Goal: Task Accomplishment & Management: Use online tool/utility

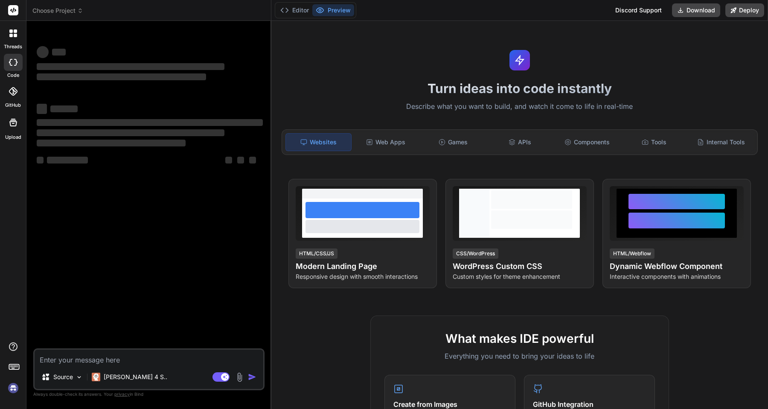
type textarea "x"
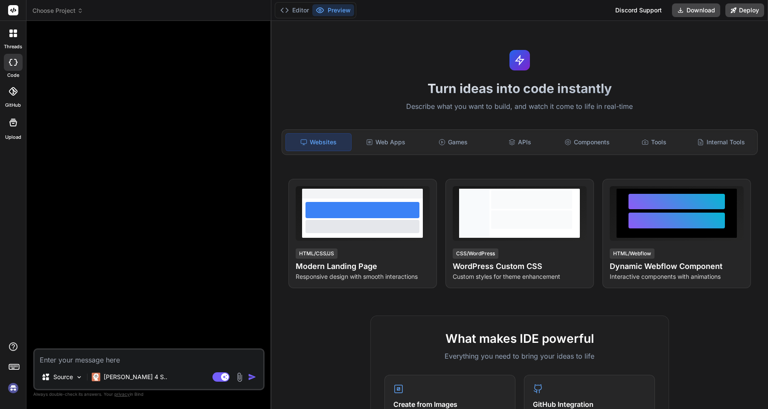
click at [116, 360] on textarea at bounding box center [149, 356] width 229 height 15
paste textarea "import React,{useState,useEffect} from 'react'; import {motion,AnimatePresence}…"
type textarea "import React,{useState,useEffect} from 'react'; import {motion,AnimatePresence}…"
type textarea "x"
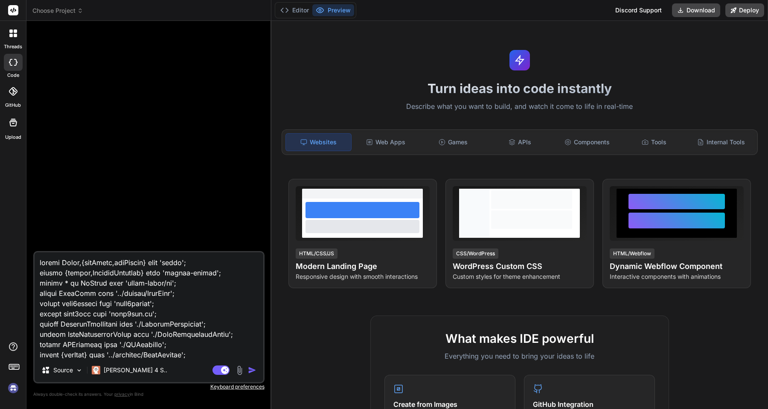
scroll to position [42095, 0]
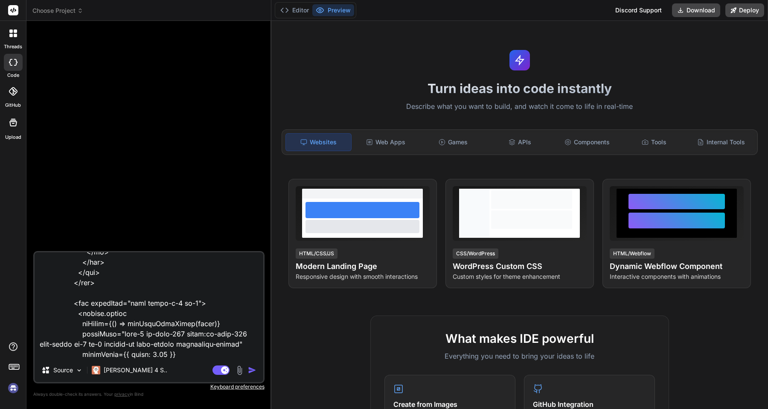
type textarea "import React,{useState,useEffect} from 'react'; import {motion,AnimatePresence}…"
click at [252, 371] on img "button" at bounding box center [252, 369] width 9 height 9
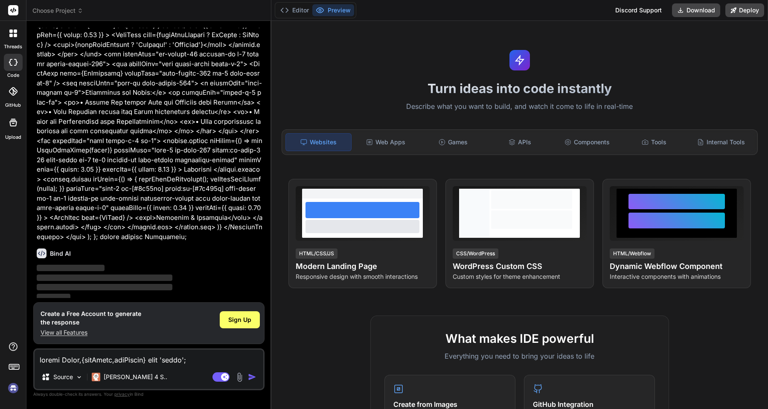
scroll to position [14367, 0]
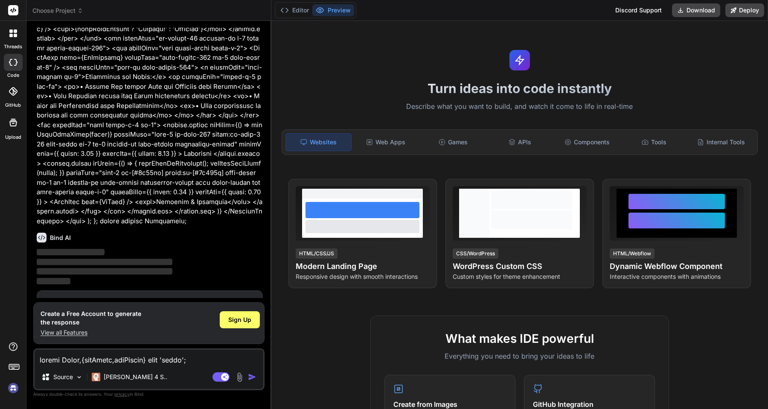
click at [228, 303] on span "Sign Up" at bounding box center [237, 307] width 23 height 9
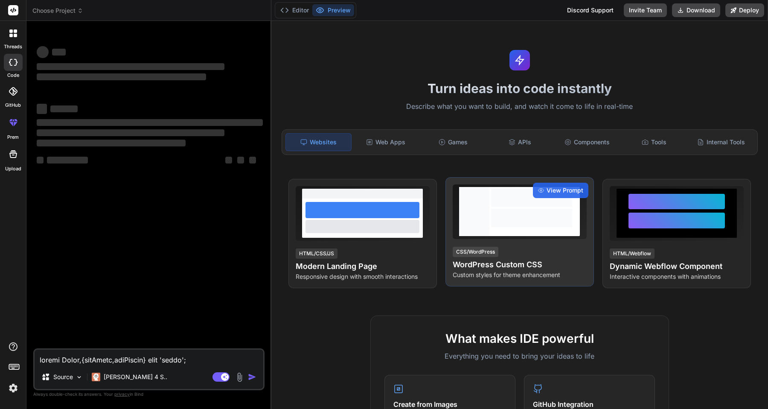
scroll to position [0, 0]
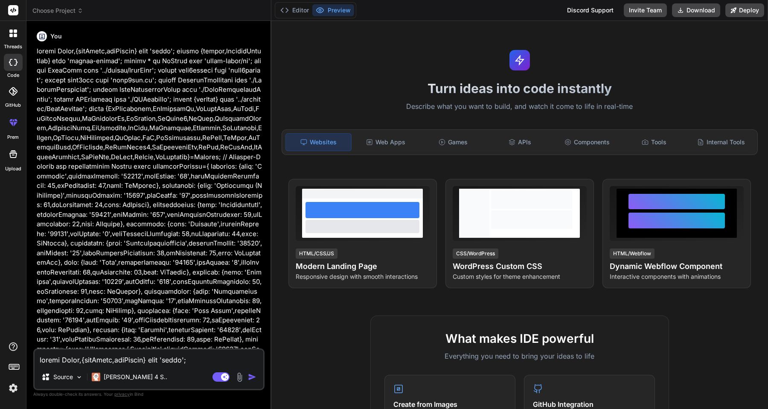
click at [251, 377] on img "button" at bounding box center [252, 376] width 9 height 9
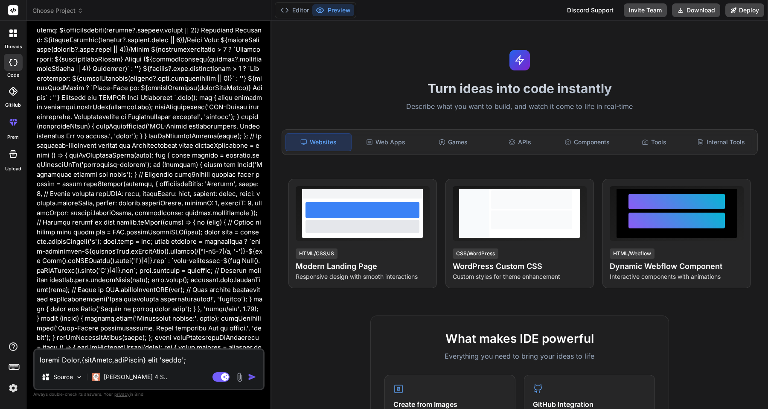
scroll to position [4473, 0]
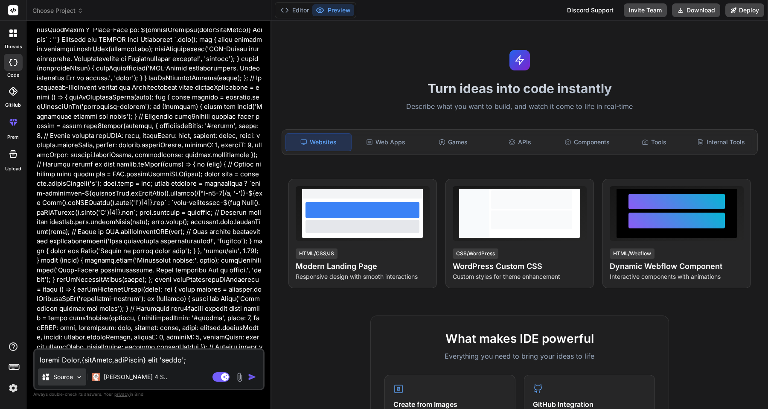
click at [78, 377] on img at bounding box center [78, 376] width 7 height 7
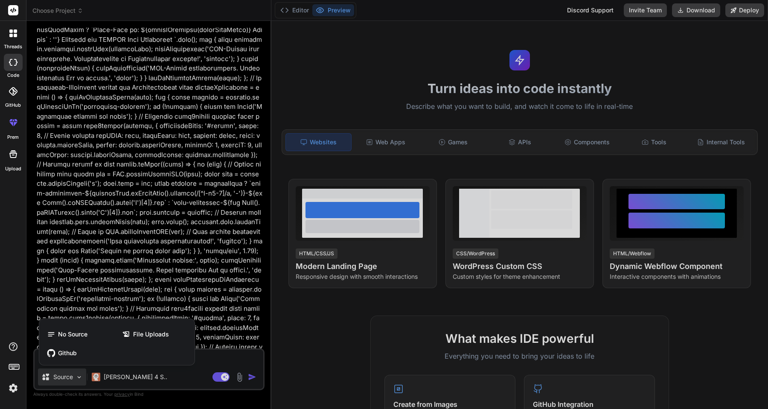
click at [384, 145] on div at bounding box center [384, 204] width 768 height 409
type textarea "x"
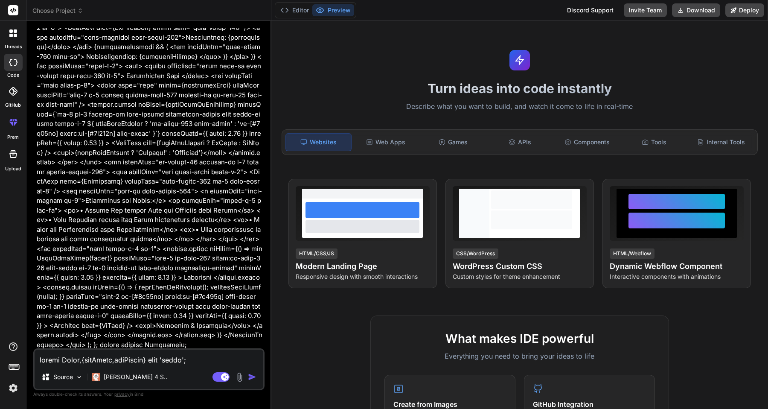
scroll to position [14311, 0]
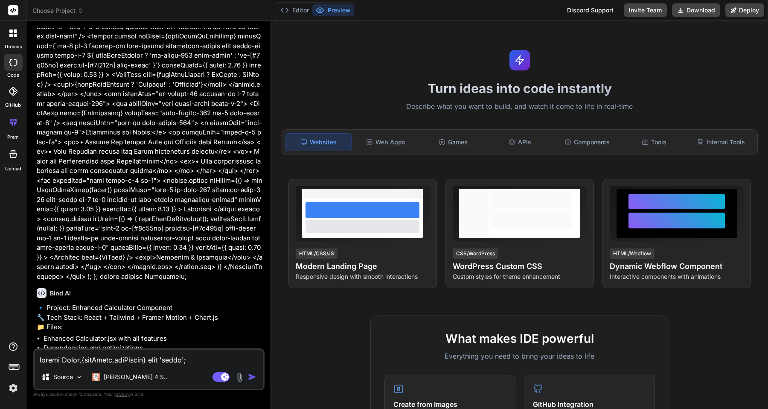
click at [176, 358] on textarea at bounding box center [149, 356] width 229 height 15
paste textarea "import React, { useState, useEffect } from 'react'; import { motion } from 'fra…"
type textarea "import React, { useState, useEffect } from 'react'; import { motion } from 'fra…"
type textarea "x"
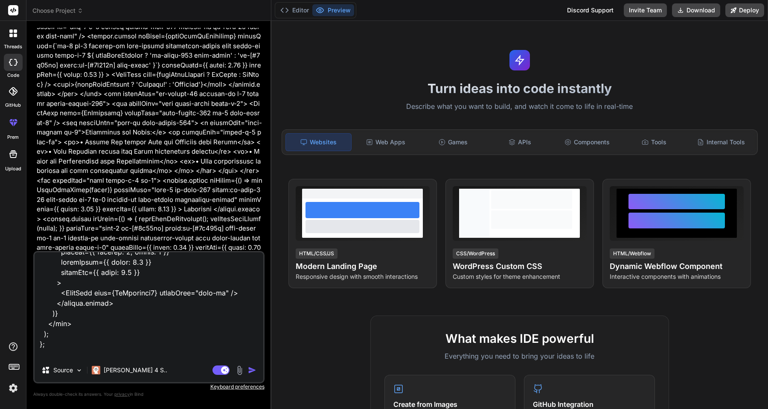
type textarea "import React, { useState, useEffect } from 'react'; import { motion } from 'fra…"
click at [251, 368] on img "button" at bounding box center [252, 369] width 9 height 9
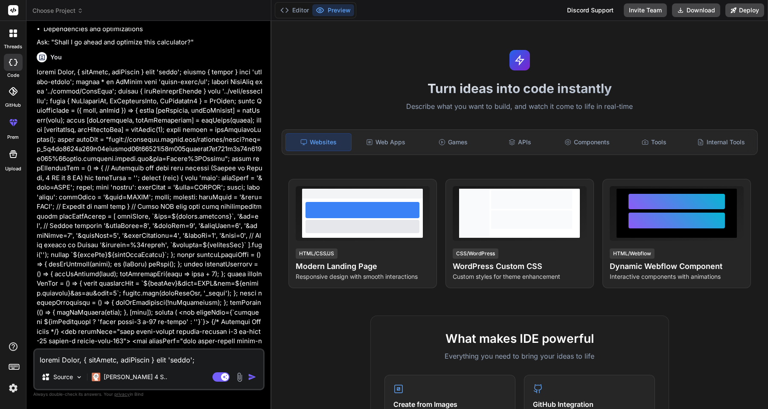
scroll to position [14632, 0]
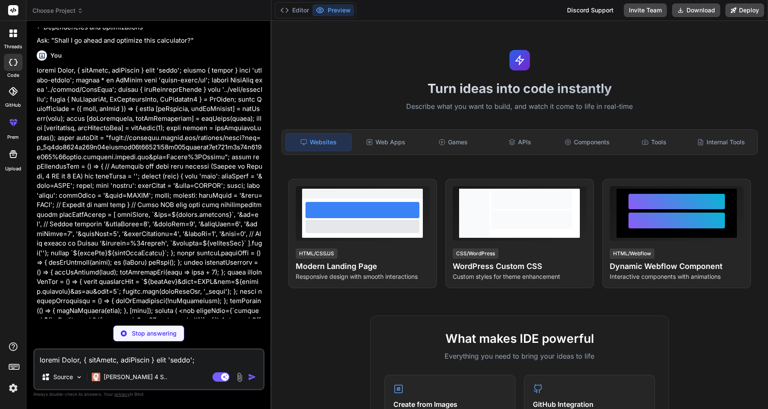
click at [160, 330] on p "Stop answering" at bounding box center [154, 333] width 45 height 9
type textarea "x"
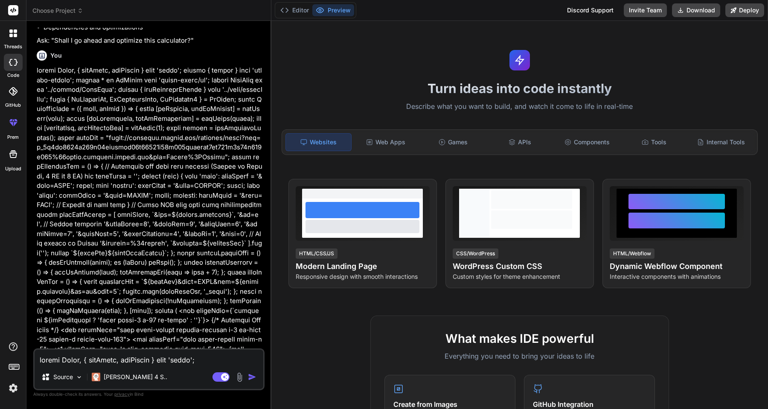
click at [154, 270] on p at bounding box center [150, 392] width 226 height 652
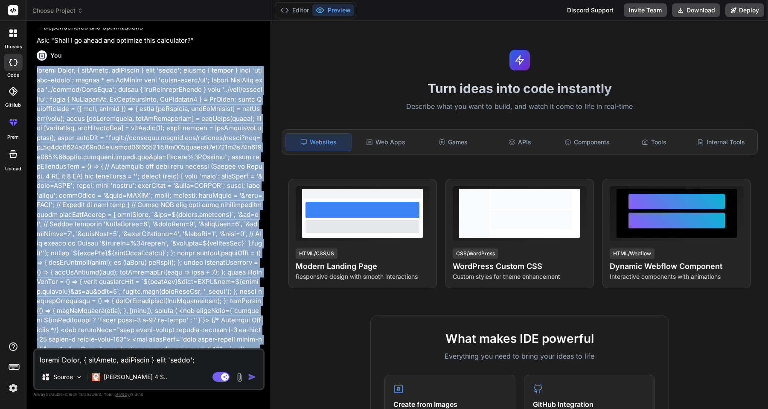
click at [154, 270] on p at bounding box center [150, 392] width 226 height 652
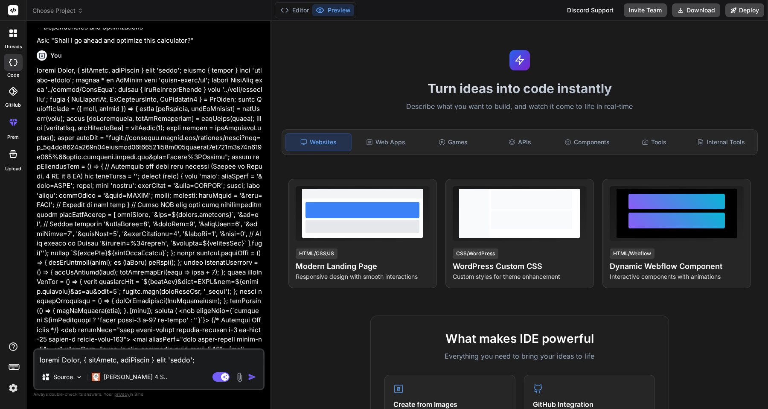
click at [186, 361] on textarea at bounding box center [149, 356] width 229 height 15
paste textarea "import React, { useState } from 'react'; import { motion } from 'framer-motion'…"
type textarea "import React, { useState } from 'react'; import { motion } from 'framer-motion'…"
type textarea "x"
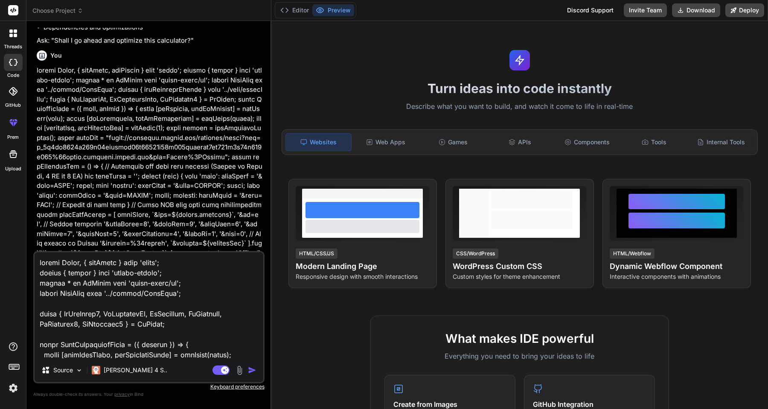
scroll to position [7502, 0]
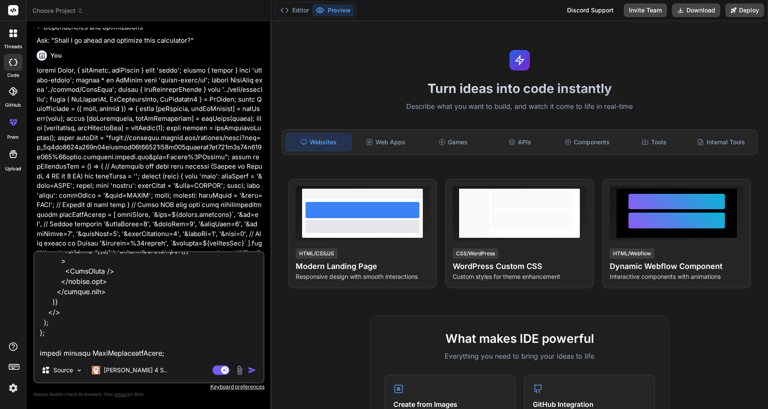
type textarea "import React, { useState } from 'react'; import { motion } from 'framer-motion'…"
click at [249, 369] on img "button" at bounding box center [252, 369] width 9 height 9
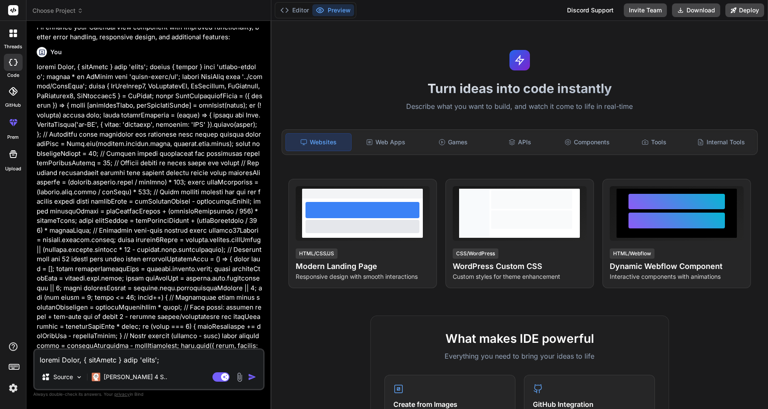
scroll to position [15423, 0]
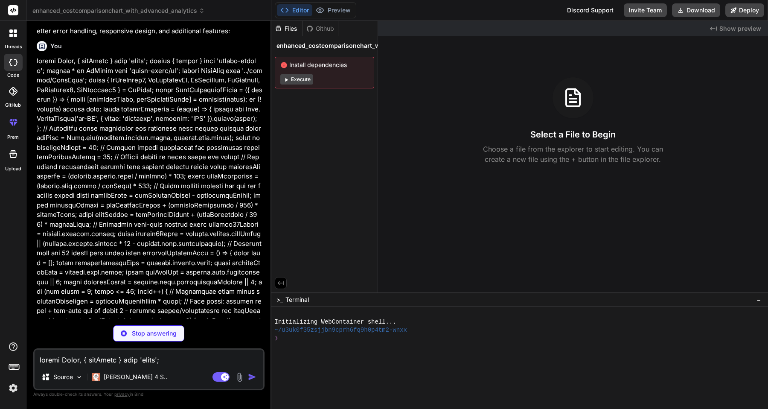
click at [299, 82] on button "Execute" at bounding box center [296, 79] width 33 height 10
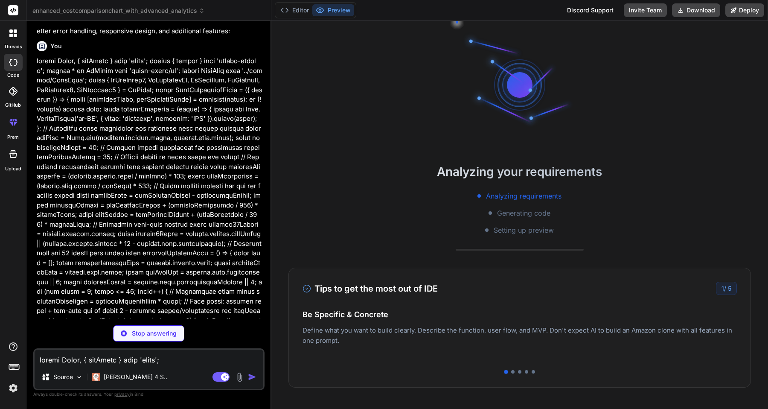
scroll to position [65, 0]
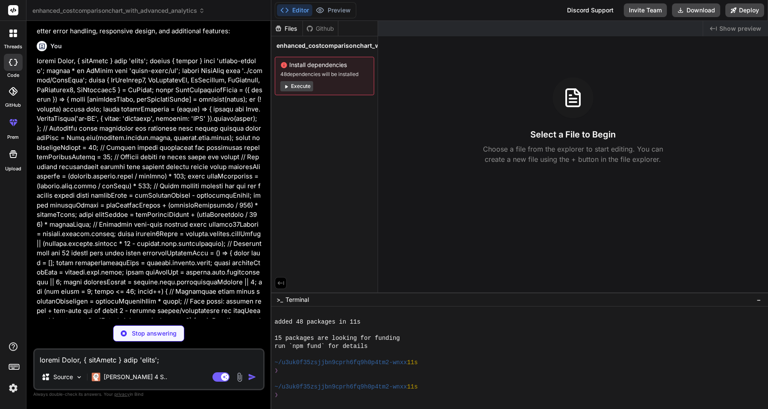
click at [301, 85] on button "Execute" at bounding box center [296, 86] width 33 height 10
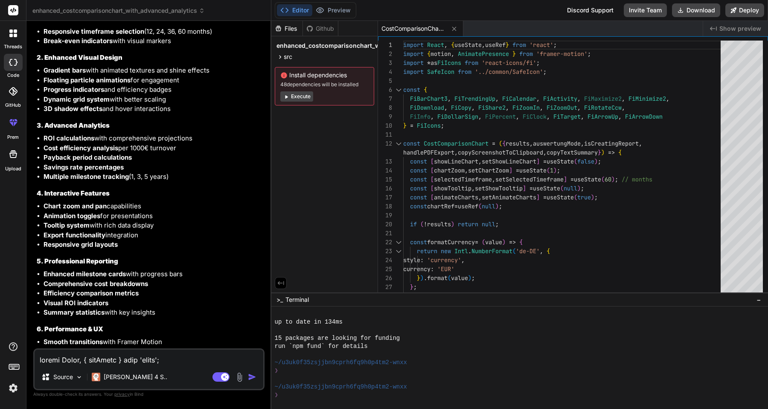
scroll to position [18225, 0]
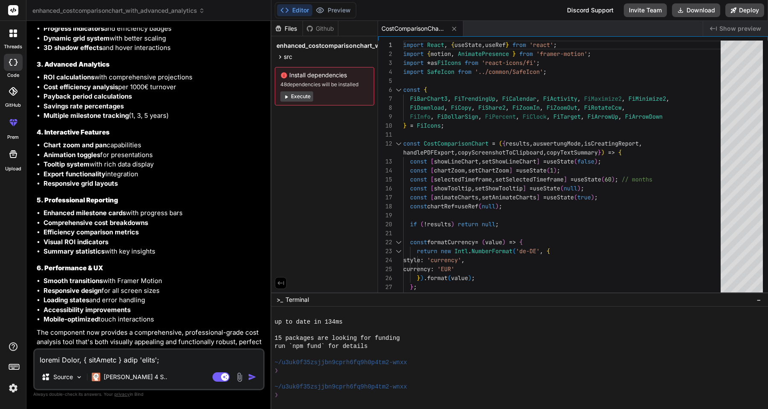
click at [301, 98] on button "Execute" at bounding box center [296, 96] width 33 height 10
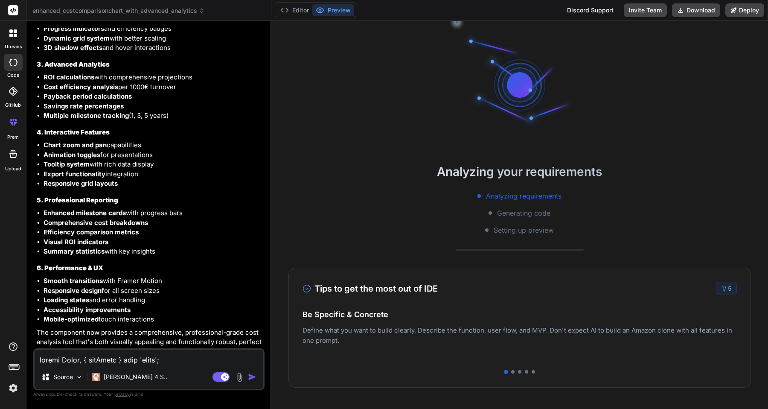
scroll to position [308, 0]
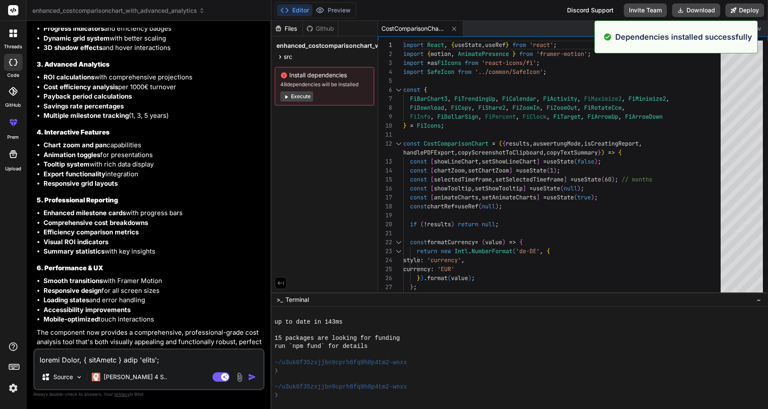
click at [320, 29] on div "Github" at bounding box center [320, 28] width 35 height 9
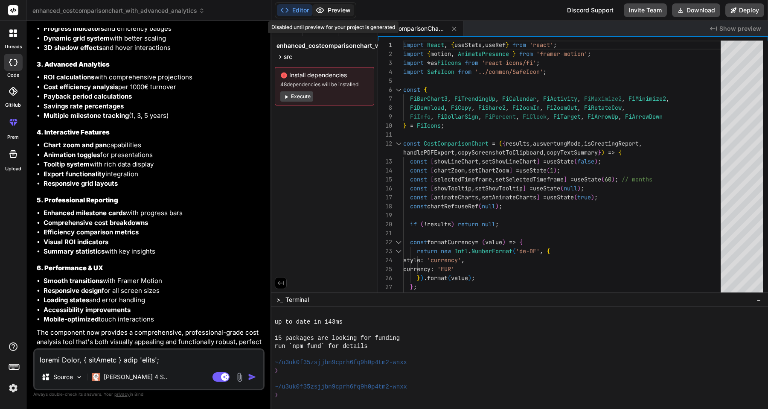
type textarea "x"
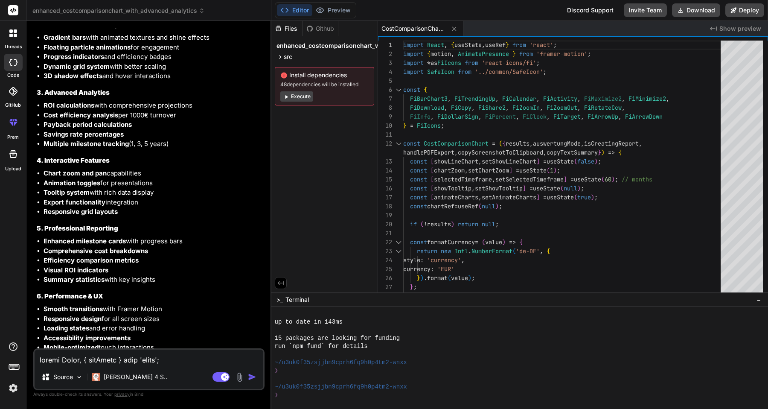
scroll to position [18225, 0]
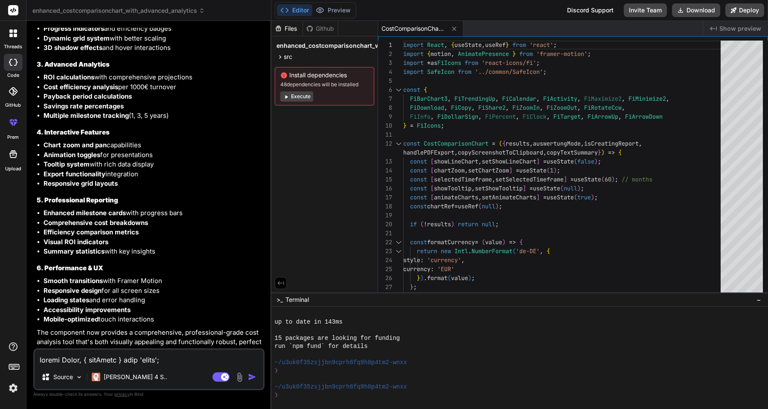
click at [137, 361] on textarea at bounding box center [149, 356] width 229 height 15
type textarea "o"
type textarea "x"
type textarea "h"
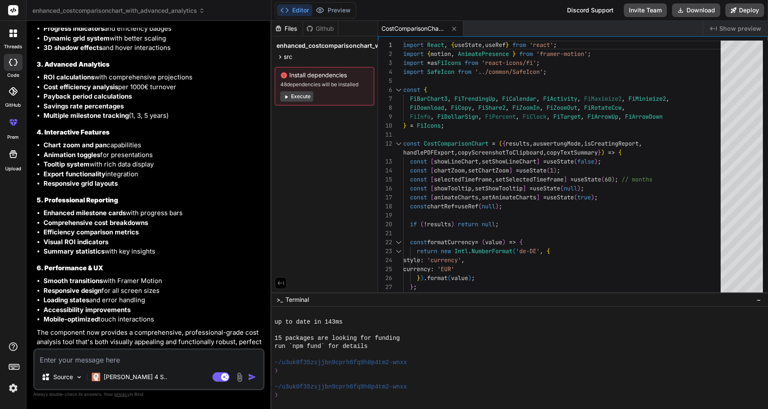
type textarea "x"
type textarea "ho"
type textarea "x"
type textarea "how"
type textarea "x"
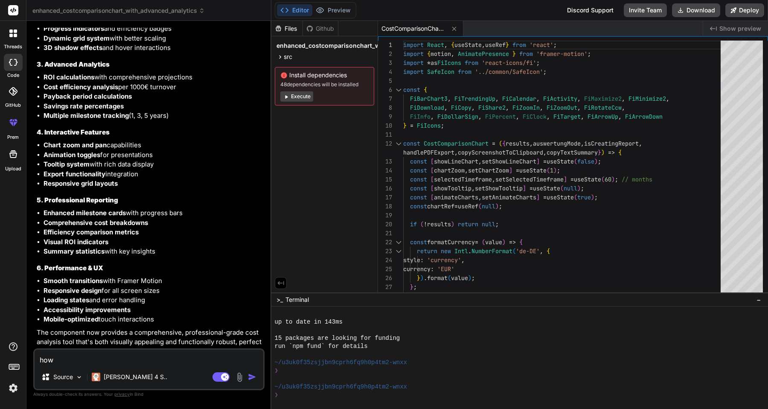
type textarea "how"
type textarea "x"
type textarea "how c"
type textarea "x"
type textarea "how ca"
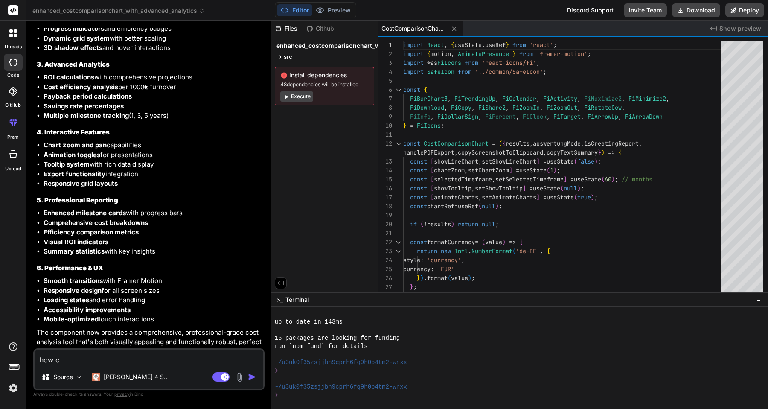
type textarea "x"
type textarea "how can"
type textarea "x"
type textarea "how can"
type textarea "x"
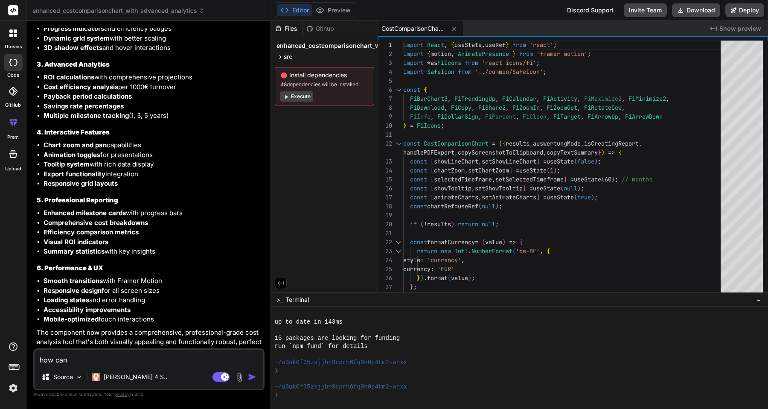
type textarea "how can i"
type textarea "x"
type textarea "how can i"
type textarea "x"
type textarea "how can i s"
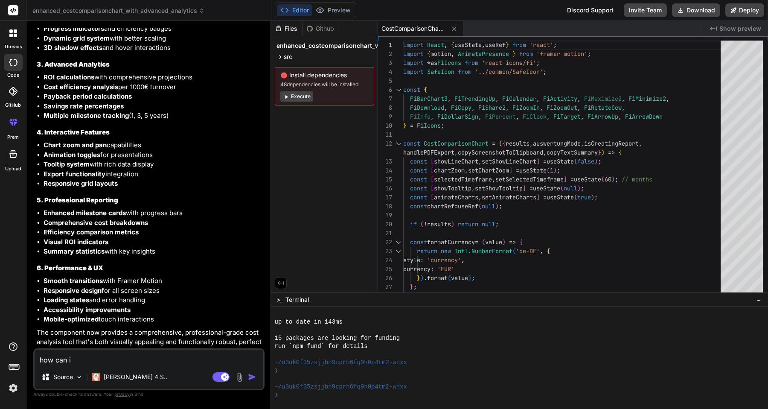
type textarea "x"
type textarea "how can i se"
type textarea "x"
type textarea "how can i see"
type textarea "x"
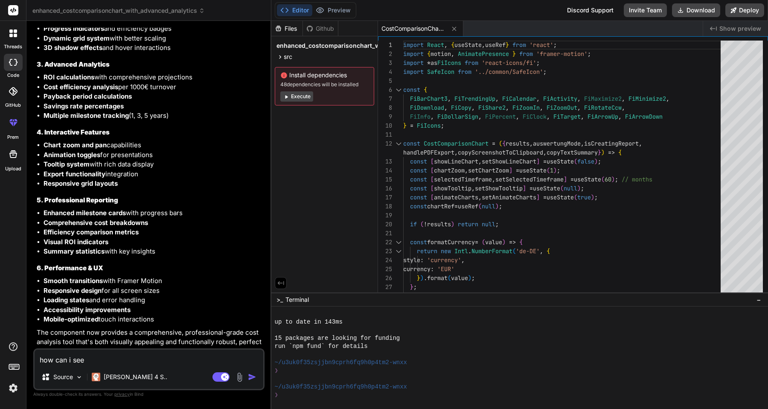
type textarea "how can i see"
type textarea "x"
type textarea "how can i see t"
type textarea "x"
type textarea "how can i see th"
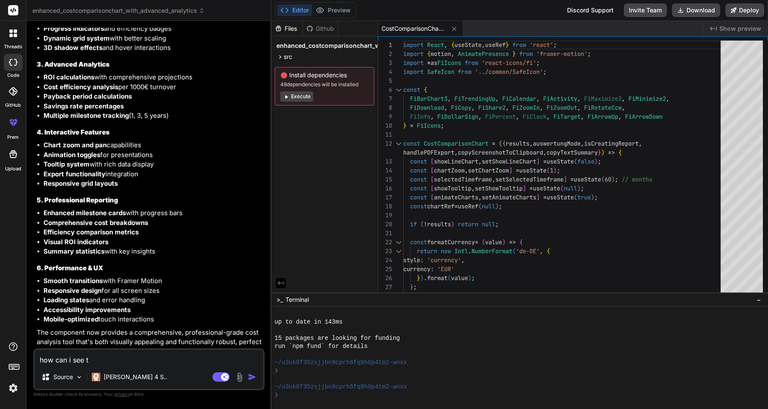
type textarea "x"
type textarea "how can i see the"
type textarea "x"
type textarea "how can i see the"
type textarea "x"
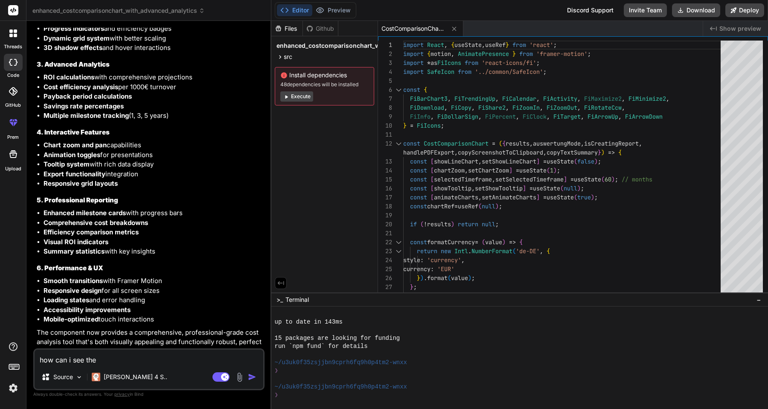
type textarea "how can i see the r"
type textarea "x"
type textarea "how can i see the re"
type textarea "x"
type textarea "how can i see the res"
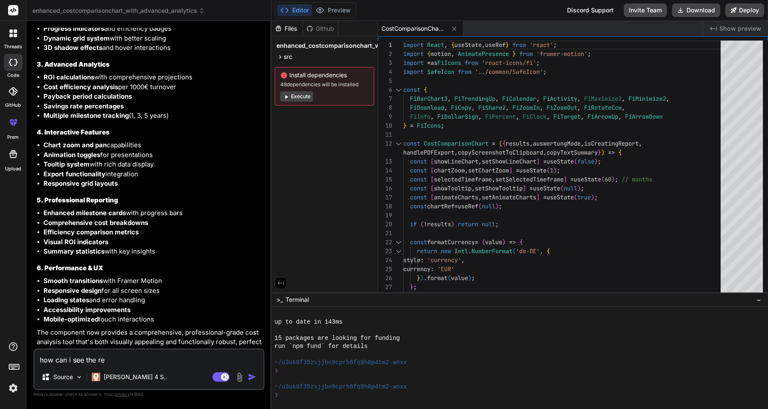
type textarea "x"
type textarea "how can i see the resu"
type textarea "x"
type textarea "how can i see the resul"
type textarea "x"
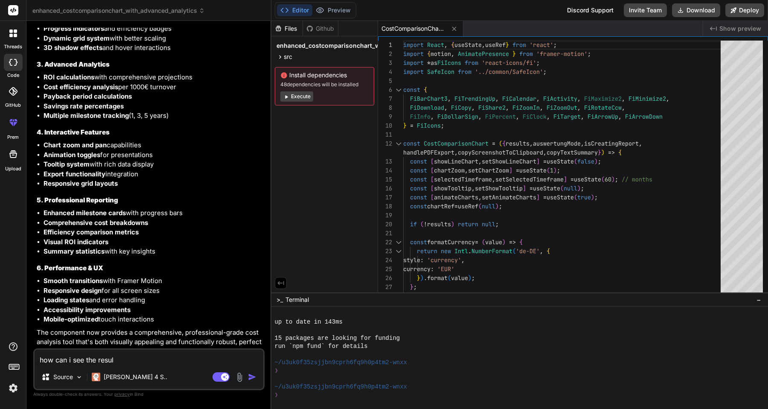
type textarea "how can i see the result"
type textarea "x"
type textarea "how can i see the results"
type textarea "x"
type textarea "how can i see the results?"
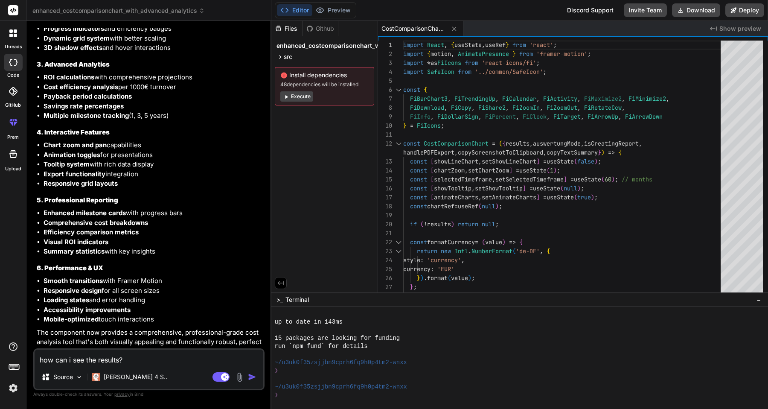
type textarea "x"
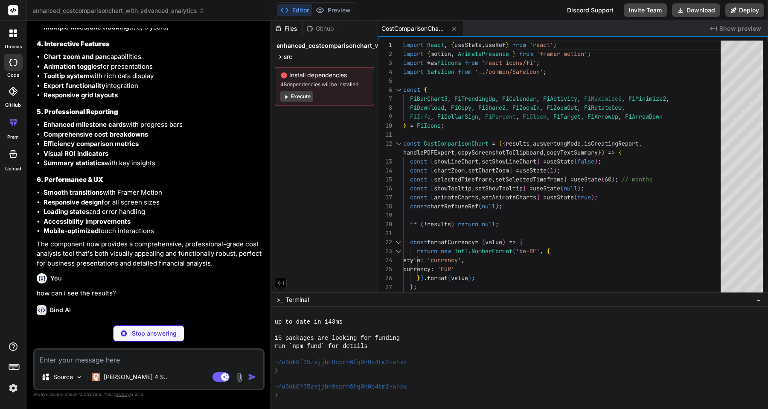
scroll to position [18314, 0]
type textarea "x"
type textarea ""vite": "^4.4.0", "tailwindcss": "^3.3.0", "autoprefixer": "^10.4.0", "postcss"…"
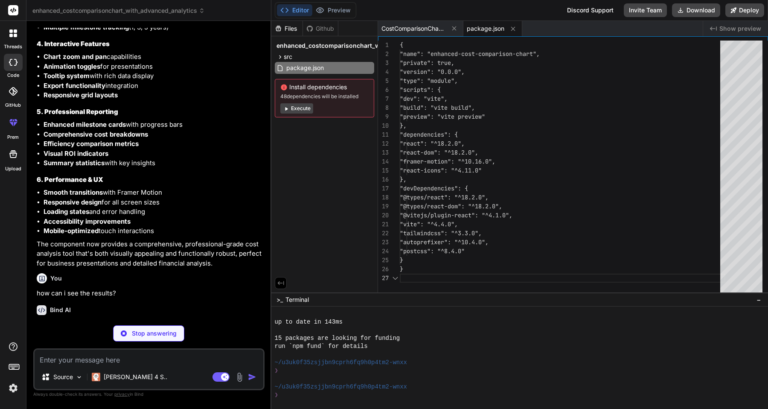
scroll to position [54, 0]
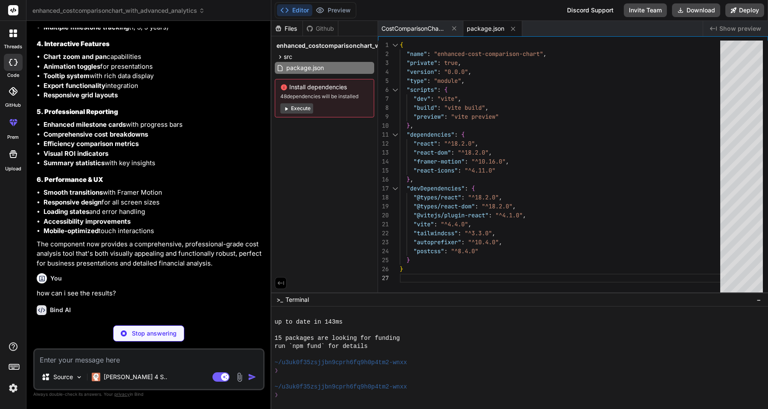
type textarea "x"
type textarea "<script type="module" src="/src/main.jsx"></script> </body> </html>"
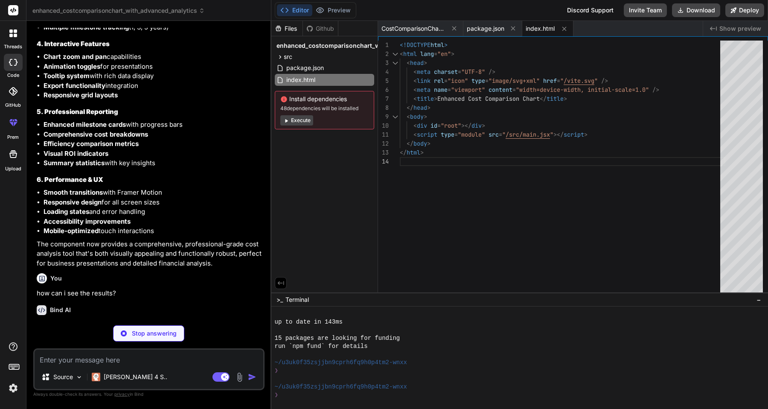
type textarea "x"
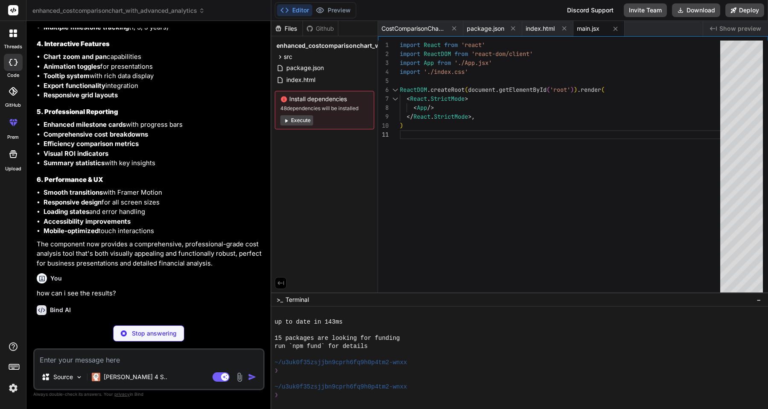
type textarea "x"
type textarea "-moz-osx-font-smoothing: grayscale; } code { font-family: source-code-pro, Menl…"
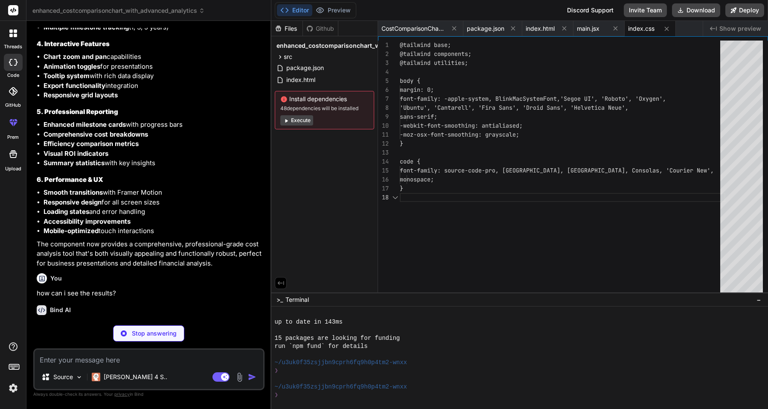
scroll to position [63, 0]
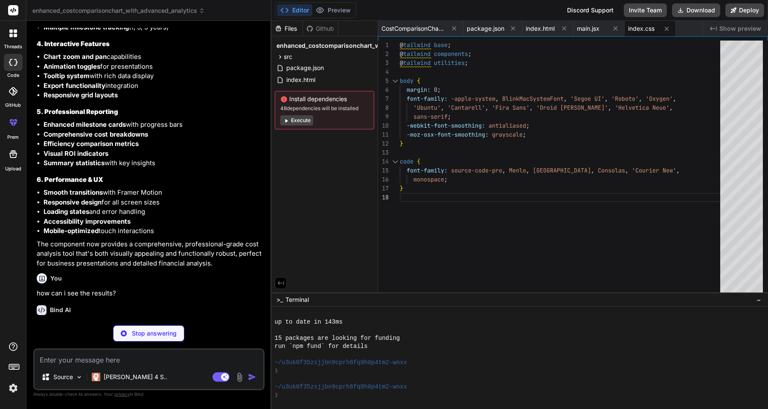
type textarea "x"
type textarea "</div> ); } export default App;"
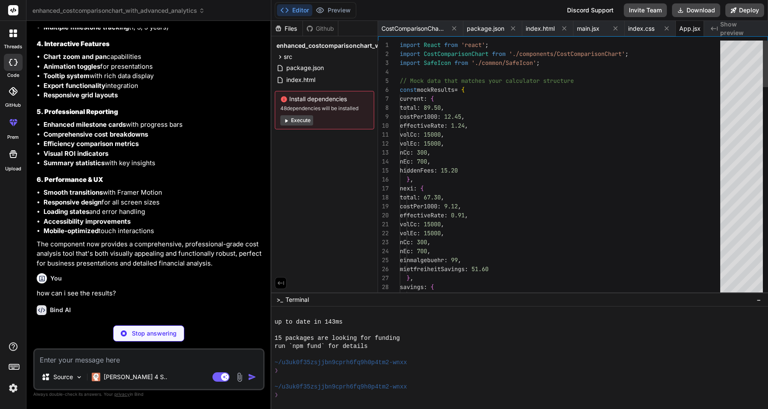
scroll to position [45, 0]
type textarea "x"
type textarea "// Fallback return <FiIcons.FiInfo className={className} {...props} />; }; expo…"
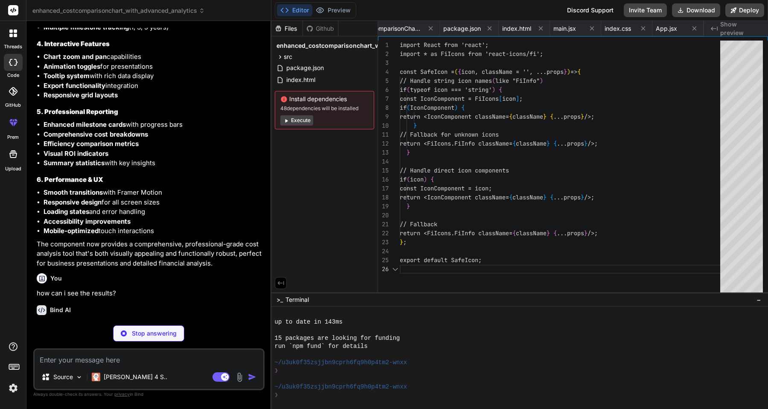
scroll to position [0, 79]
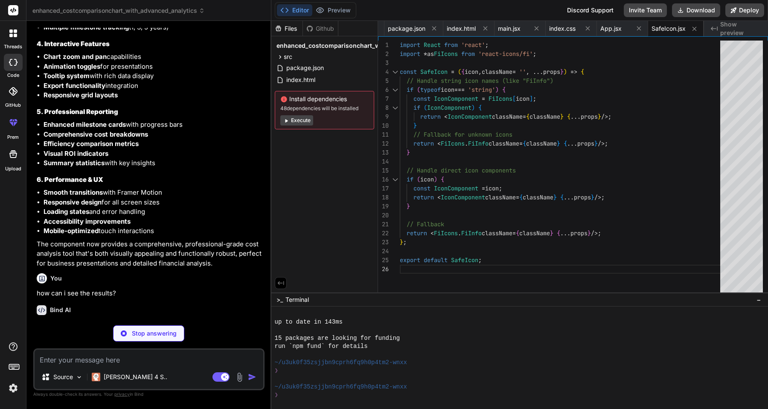
type textarea "x"
type textarea "'pulse-slow': 'pulse 3s cubic-bezier(0.4, 0, 0.6, 1) infinite', } }, }, plugins…"
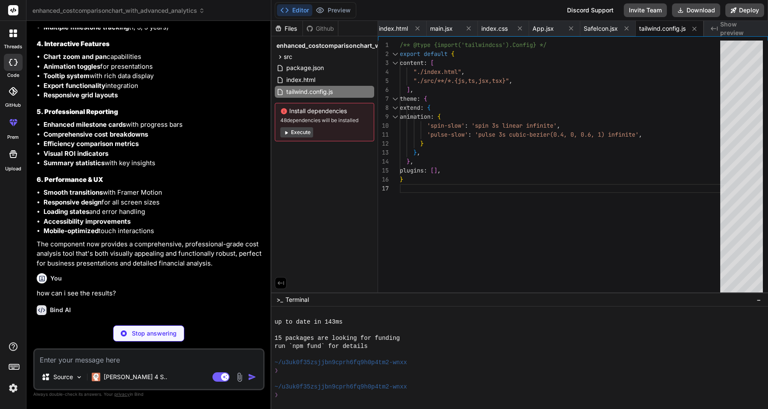
type textarea "x"
type textarea "export default { plugins: { tailwindcss: {}, autoprefixer: {}, }, }"
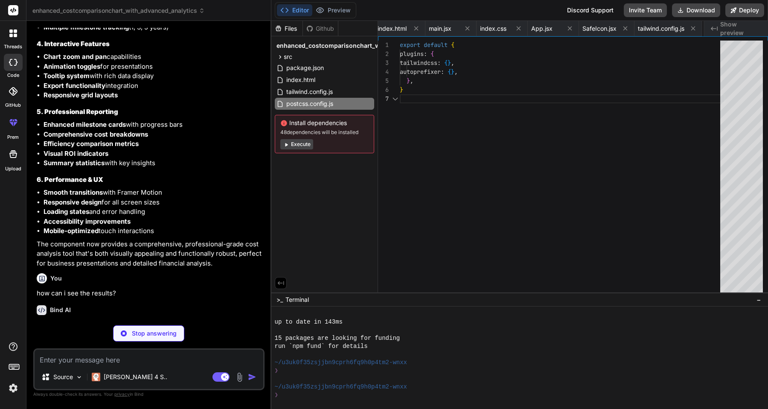
scroll to position [0, 217]
type textarea "x"
type textarea "import { defineConfig } from 'vite' import react from '@vitejs/plugin-react' //…"
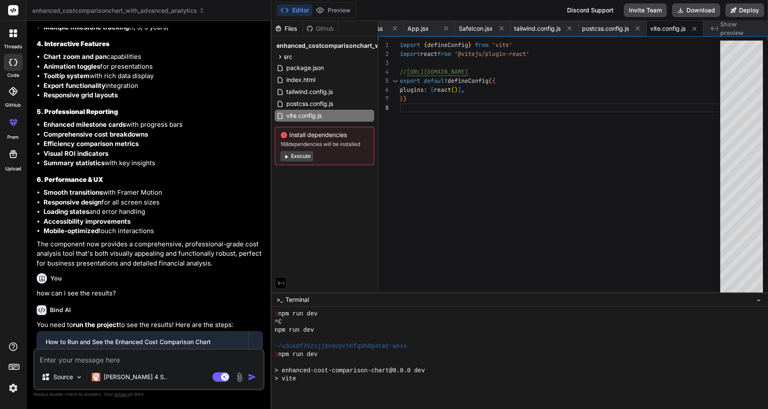
scroll to position [608, 0]
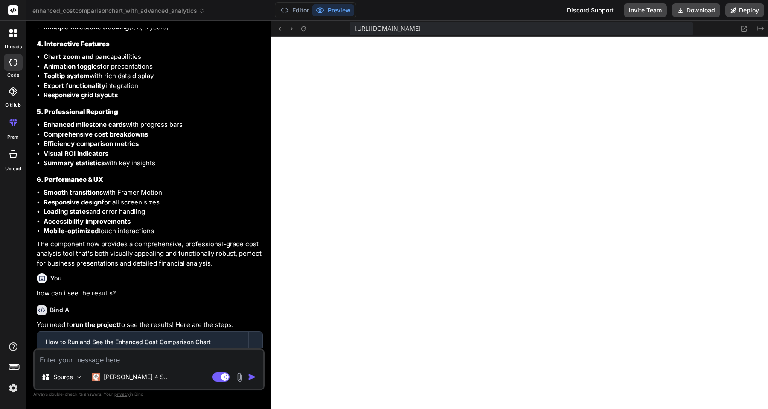
click at [332, 10] on button "Preview" at bounding box center [333, 10] width 42 height 12
click at [239, 378] on img at bounding box center [240, 377] width 10 height 10
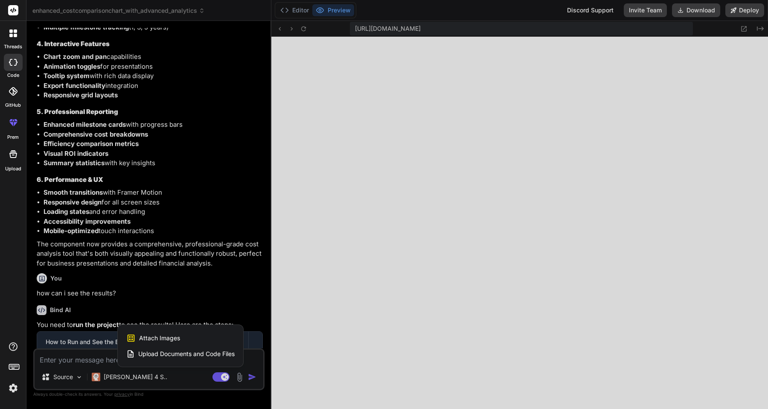
click at [190, 350] on span "Upload Documents and Code Files" at bounding box center [186, 353] width 96 height 9
type textarea "x"
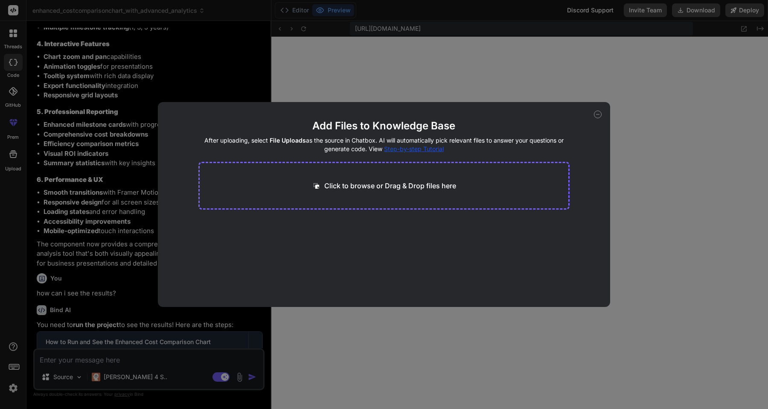
click at [354, 173] on div "Click to browse or Drag & Drop files here" at bounding box center [383, 186] width 371 height 48
click at [356, 186] on p "Click to browse or Drag & Drop files here" at bounding box center [390, 185] width 132 height 10
type input "C:\fakepath\vite.config.js"
click at [281, 224] on icon at bounding box center [281, 225] width 4 height 4
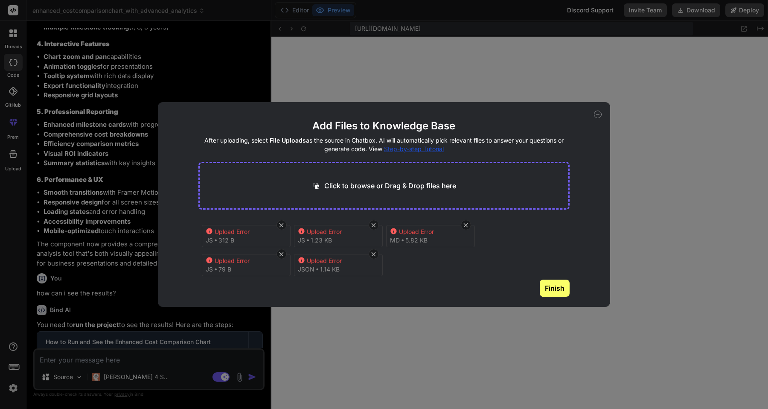
click at [282, 226] on icon at bounding box center [281, 224] width 7 height 7
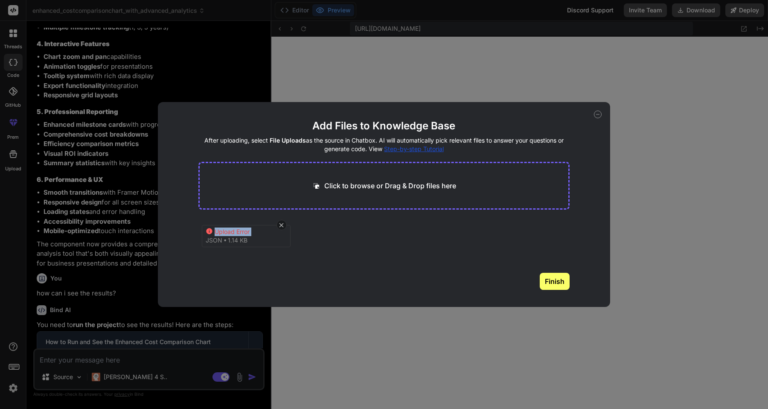
click at [282, 226] on icon at bounding box center [281, 224] width 7 height 7
type textarea "x"
click at [391, 193] on div "Click to browse or Drag & Drop files here" at bounding box center [383, 186] width 371 height 48
click at [391, 188] on p "Click to browse or Drag & Drop files here" at bounding box center [390, 185] width 132 height 10
type input "C:\fakepath\Calculator.jsx"
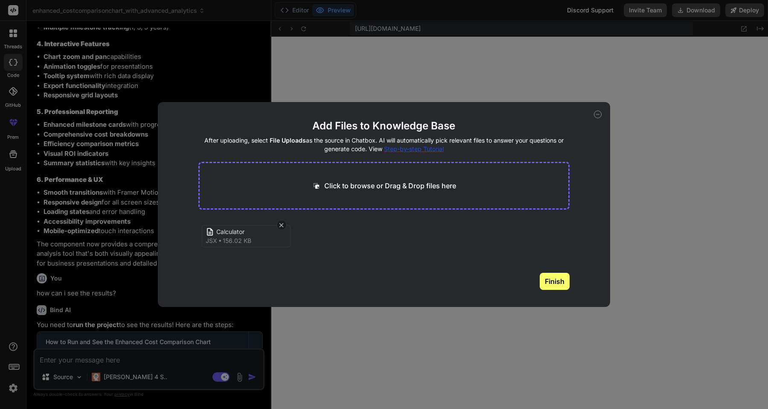
click at [555, 280] on button "Finish" at bounding box center [554, 280] width 30 height 17
click at [596, 113] on icon at bounding box center [598, 114] width 8 height 8
type textarea "x"
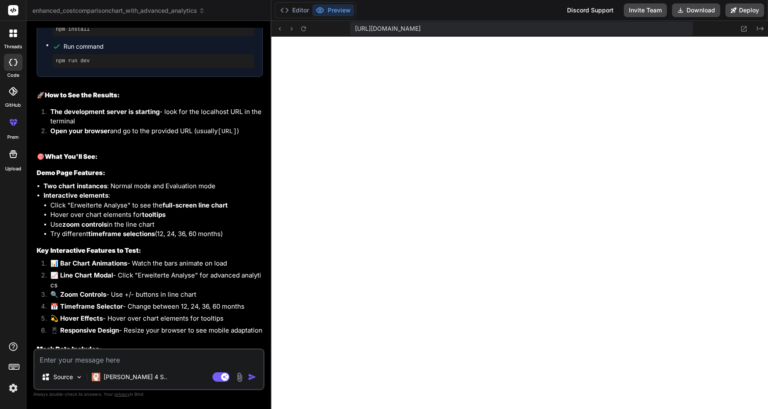
scroll to position [18869, 0]
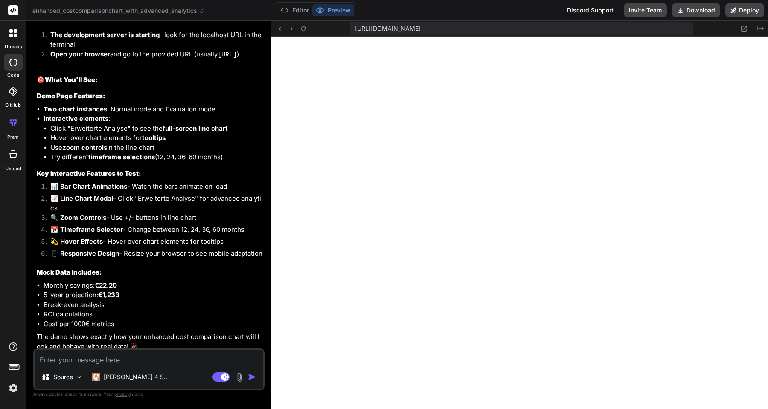
click at [161, 359] on textarea at bounding box center [149, 356] width 229 height 15
type textarea "h"
type textarea "x"
click at [239, 377] on img at bounding box center [240, 377] width 10 height 10
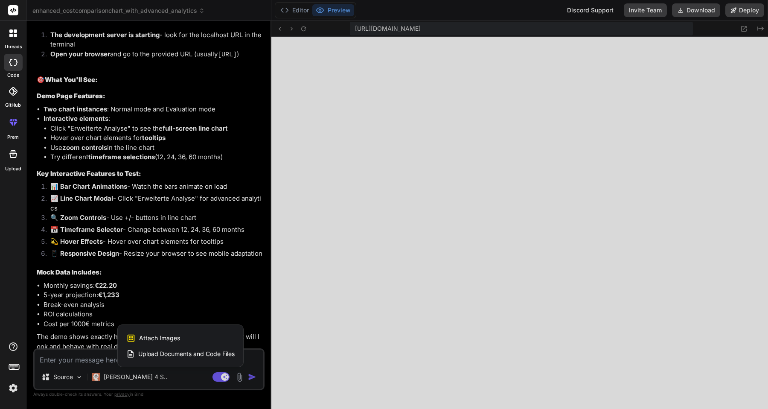
click at [183, 376] on div at bounding box center [384, 204] width 768 height 409
type textarea "x"
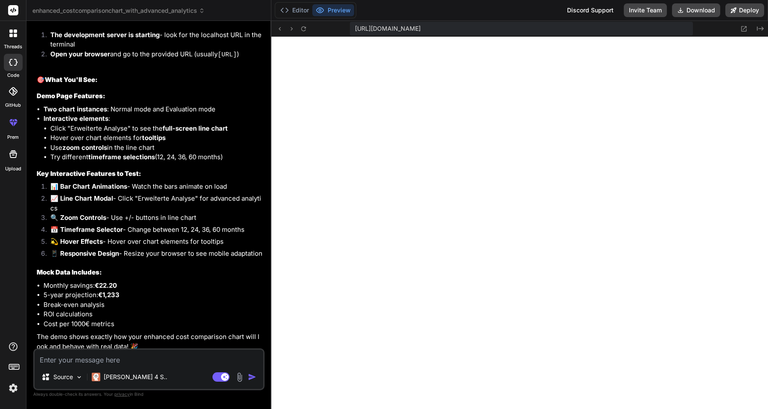
click at [165, 361] on textarea at bounding box center [149, 356] width 229 height 15
type textarea "i"
type textarea "x"
type textarea "ic"
type textarea "x"
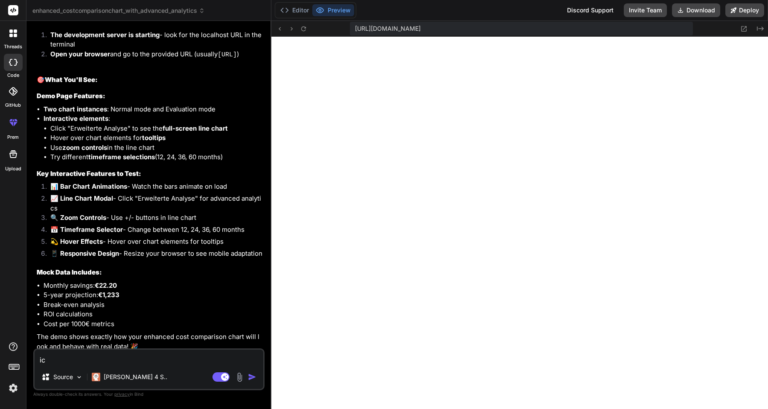
type textarea "ich"
type textarea "x"
type textarea "ich"
type textarea "x"
type textarea "ich b"
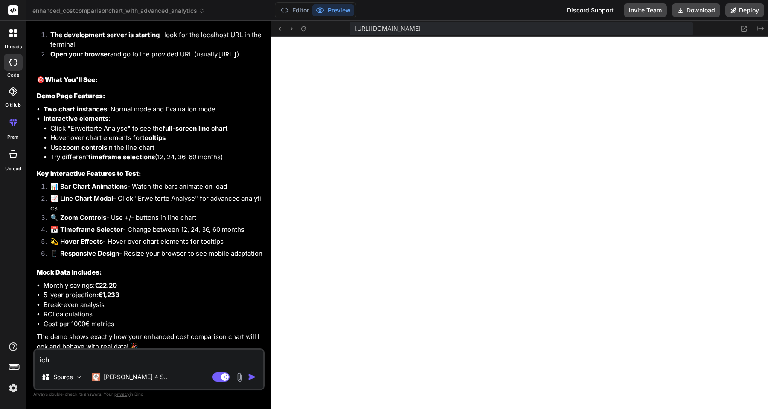
type textarea "x"
type textarea "ich br"
type textarea "x"
type textarea "ich bra"
type textarea "x"
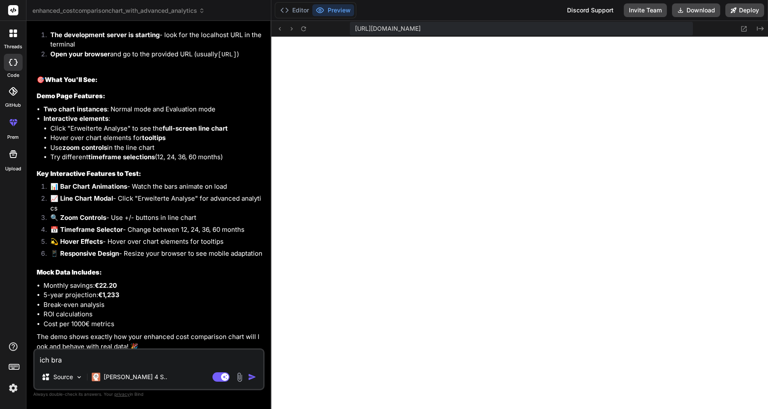
type textarea "ich brau"
type textarea "x"
type textarea "ich brauc"
type textarea "x"
type textarea "ich brauch"
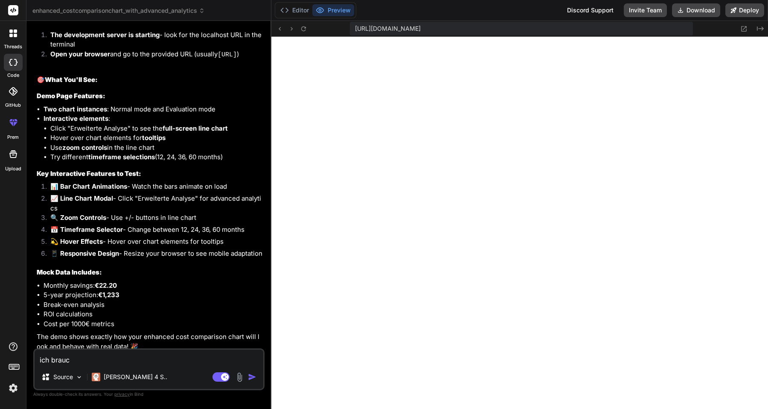
type textarea "x"
type textarea "ich brauche"
type textarea "x"
type textarea "ich brauche"
type textarea "x"
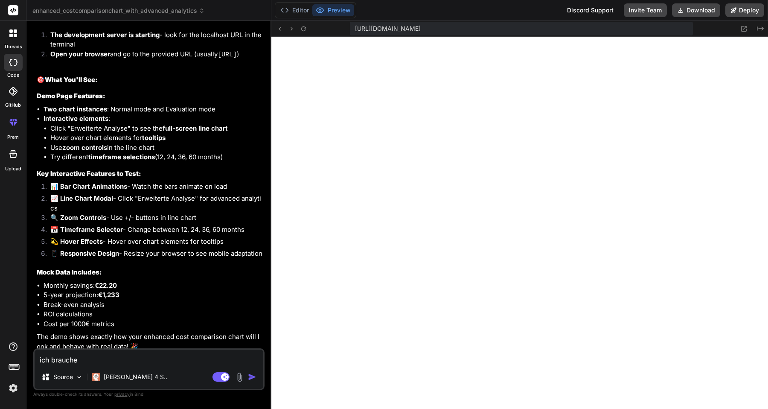
type textarea "ich brauche d"
type textarea "x"
type textarea "ich brauche di"
type textarea "x"
type textarea "ich brauche die"
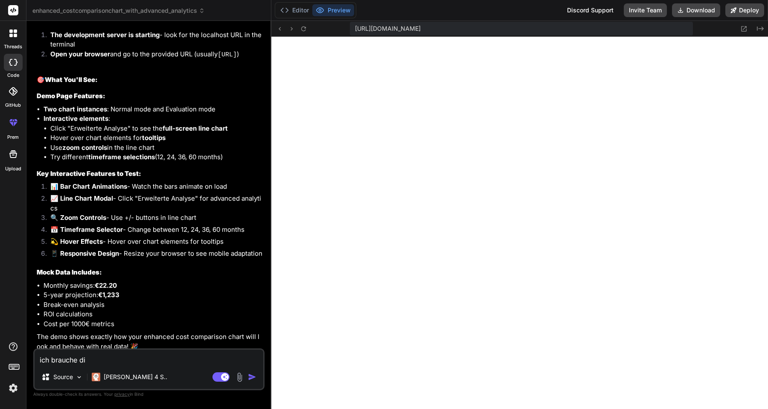
type textarea "x"
type textarea "ich brauche die"
type textarea "x"
type textarea "ich brauche die g"
type textarea "x"
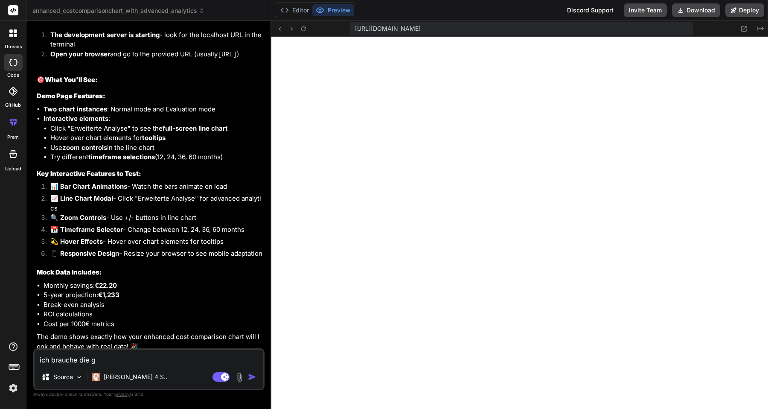
type textarea "ich brauche die ge"
type textarea "x"
type textarea "ich brauche die ges"
type textarea "x"
type textarea "ich brauche die gesa"
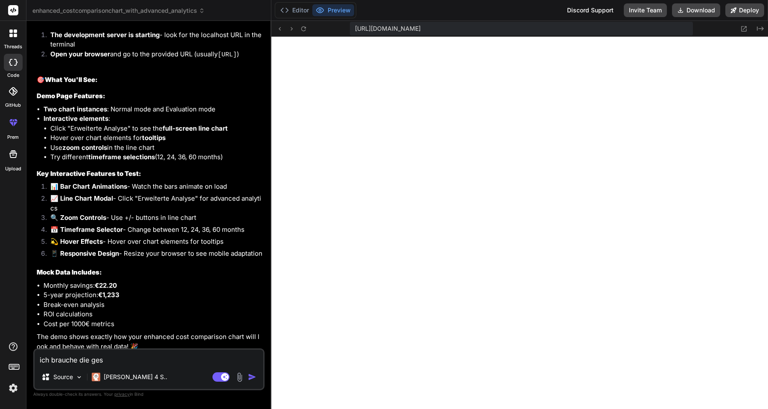
type textarea "x"
type textarea "ich brauche die gesam"
type textarea "x"
type textarea "ich brauche die gesamt"
type textarea "x"
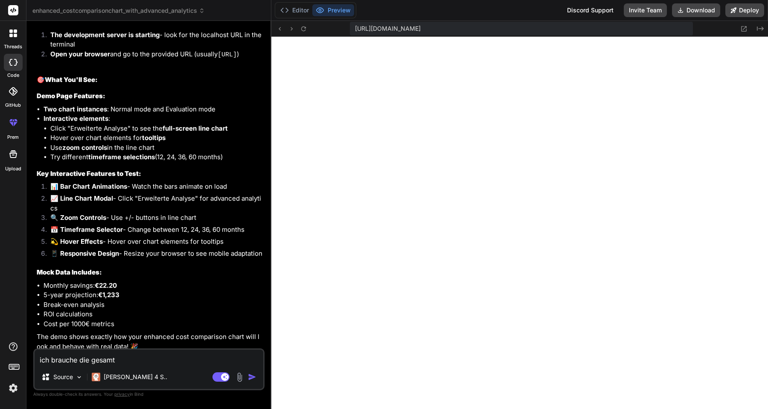
type textarea "ich brauche die gesamte"
type textarea "x"
type textarea "ich brauche die gesamte"
type textarea "x"
type textarea "ich brauche die gesamte"
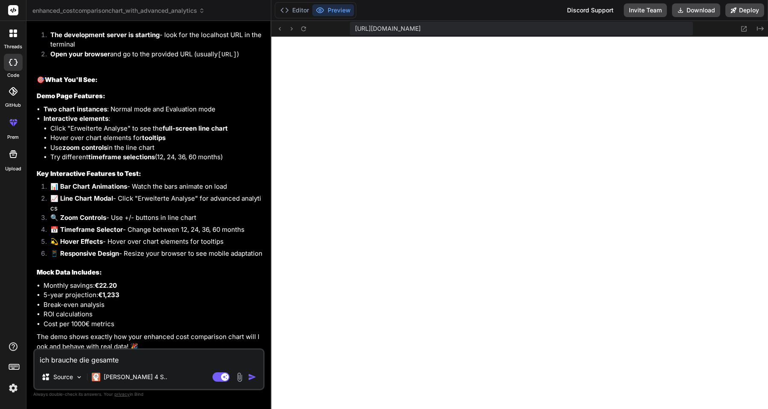
type textarea "x"
type textarea "ich brauche die gesamt"
type textarea "x"
type textarea "ich brauche die gesam"
type textarea "x"
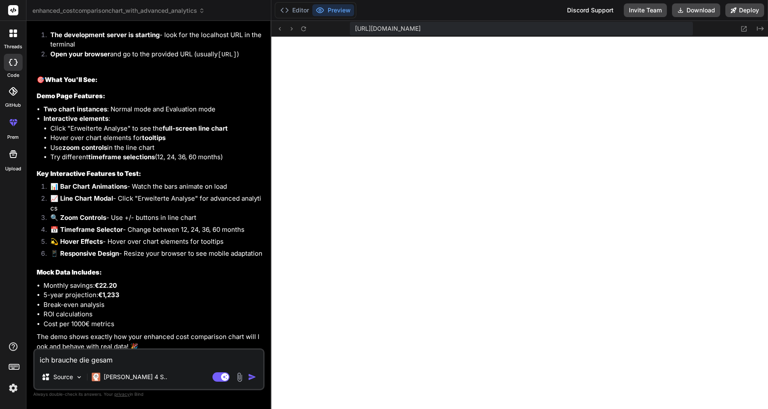
type textarea "ich brauche die gesa"
type textarea "x"
type textarea "ich brauche die ges"
type textarea "x"
type textarea "ich brauche die ge"
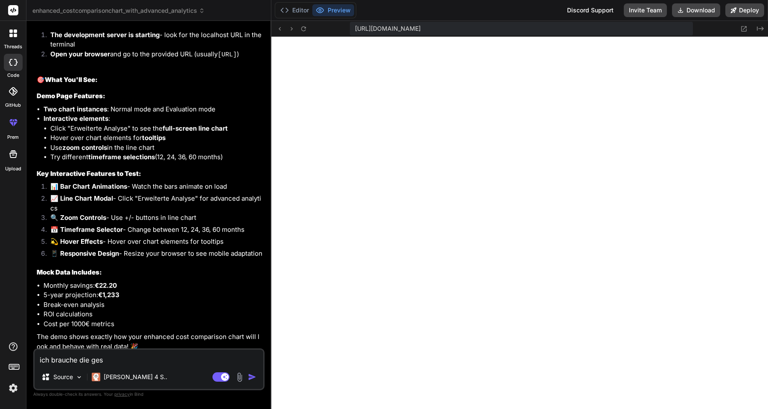
type textarea "x"
type textarea "ich brauche die g"
type textarea "x"
type textarea "ich brauche die"
type textarea "x"
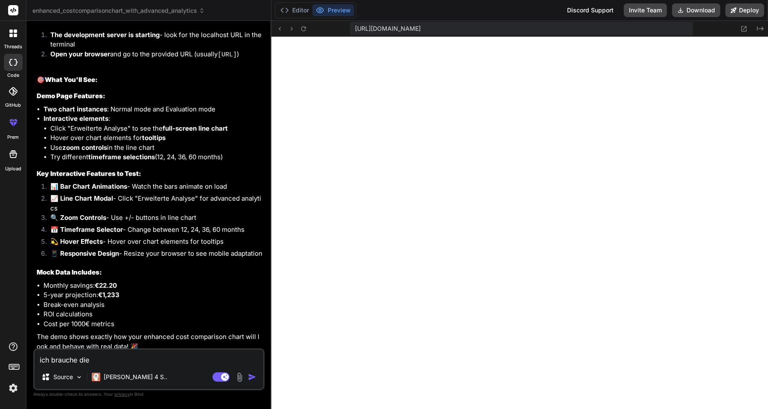
type textarea "ich brauche die"
type textarea "x"
type textarea "ich brauche di"
type textarea "x"
type textarea "ich brauche d"
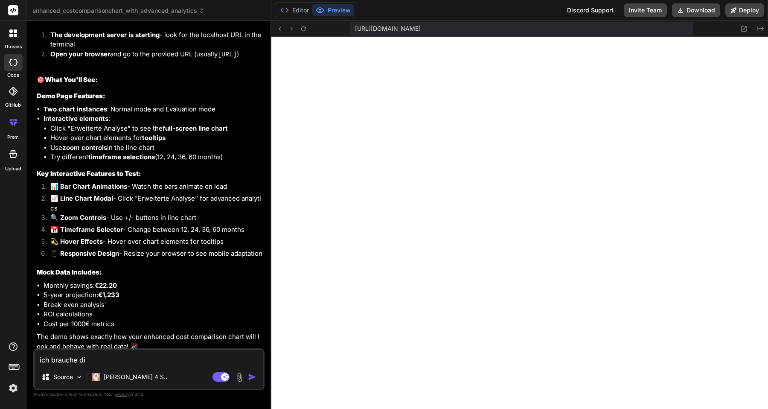
type textarea "x"
type textarea "ich brauche de"
type textarea "x"
type textarea "ich brauche den"
type textarea "x"
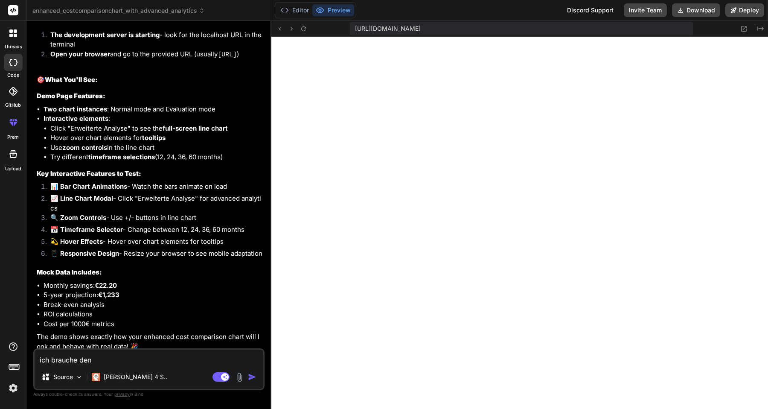
type textarea "ich brauche den"
type textarea "x"
type textarea "ich brauche den g"
type textarea "x"
type textarea "ich brauche den ge"
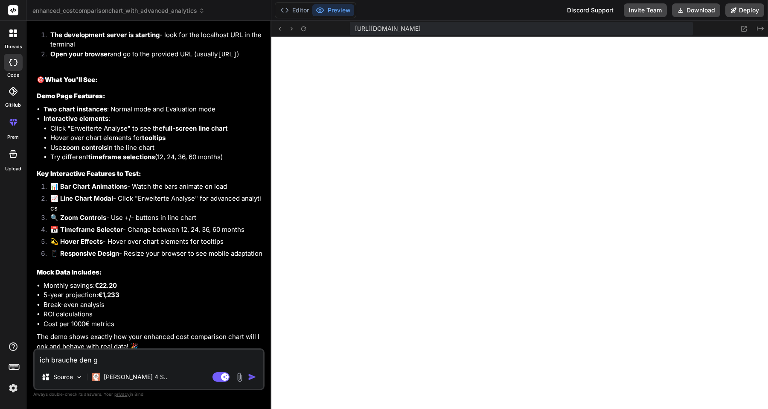
type textarea "x"
type textarea "ich brauche den ges"
type textarea "x"
type textarea "ich brauche den gesa"
type textarea "x"
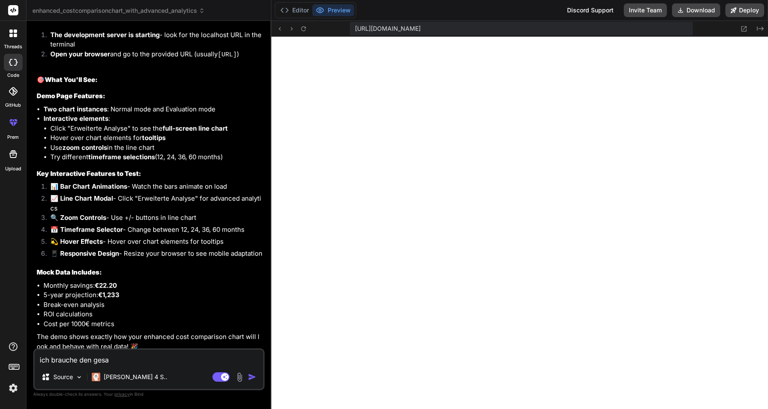
type textarea "ich brauche den gesam"
type textarea "x"
type textarea "ich brauche den gesamt"
type textarea "x"
type textarea "ich brauche den gesamte"
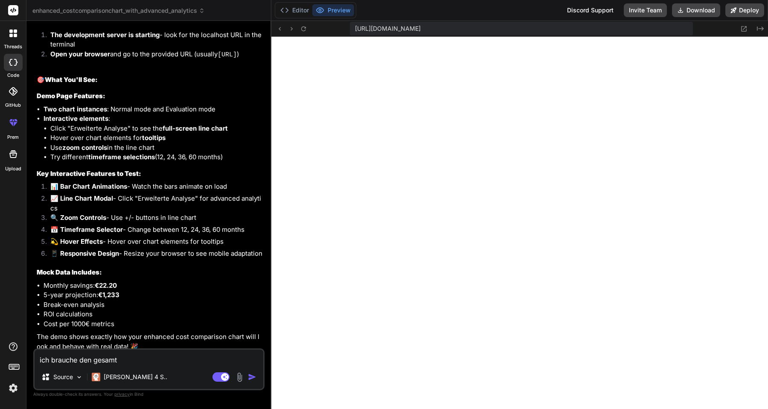
type textarea "x"
type textarea "ich brauche den gesamten"
type textarea "x"
type textarea "ich brauche den gesamten"
type textarea "x"
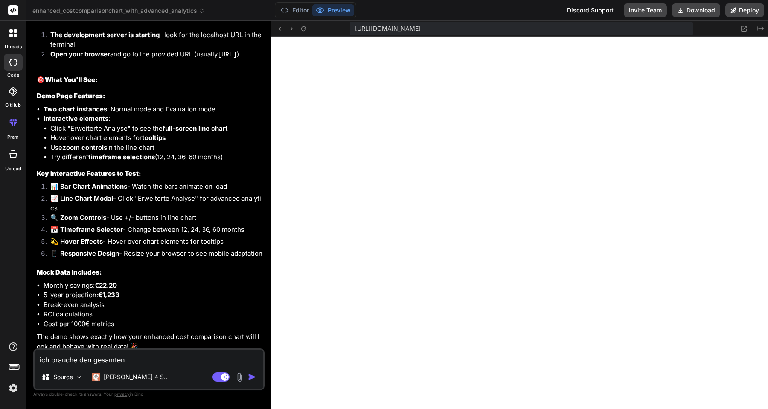
type textarea "ich brauche den gesamten k"
type textarea "x"
type textarea "ich brauche den gesamten ka"
type textarea "x"
type textarea "ich brauche den gesamten kal"
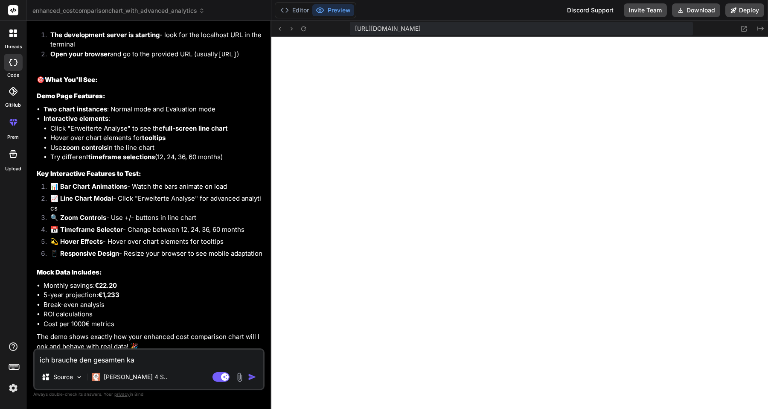
type textarea "x"
type textarea "ich brauche den gesamten kalk"
type textarea "x"
type textarea "ich brauche den gesamten kalku"
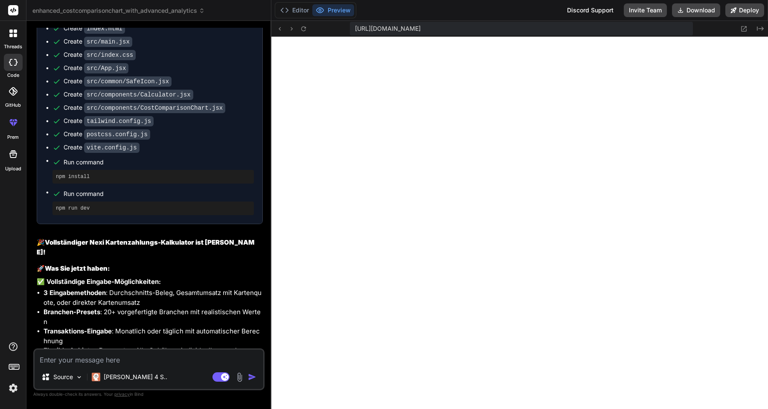
scroll to position [19329, 0]
click at [744, 29] on icon at bounding box center [744, 29] width 6 height 6
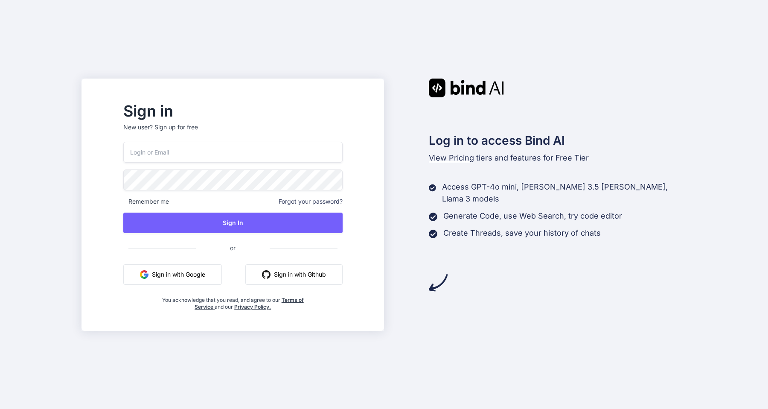
click at [194, 272] on button "Sign in with Google" at bounding box center [172, 274] width 99 height 20
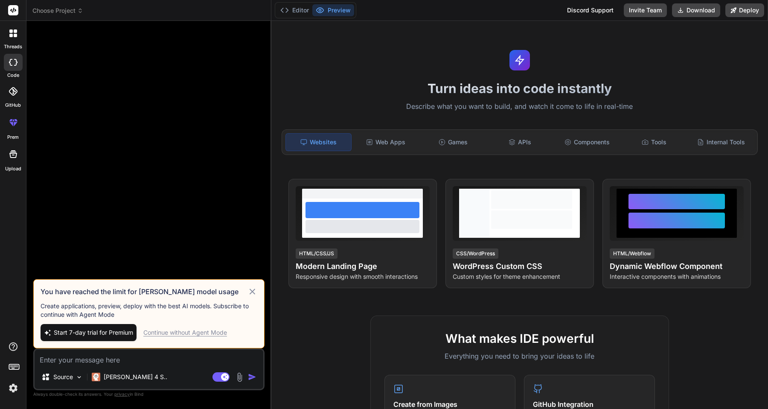
click at [251, 289] on icon at bounding box center [252, 291] width 10 height 10
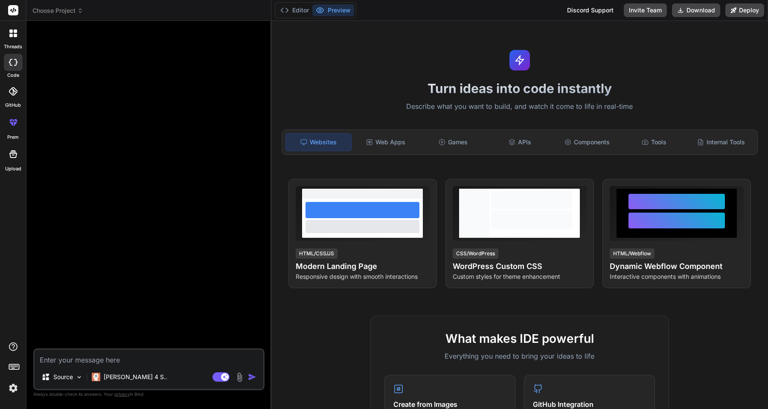
click at [9, 46] on label "threads" at bounding box center [13, 46] width 18 height 7
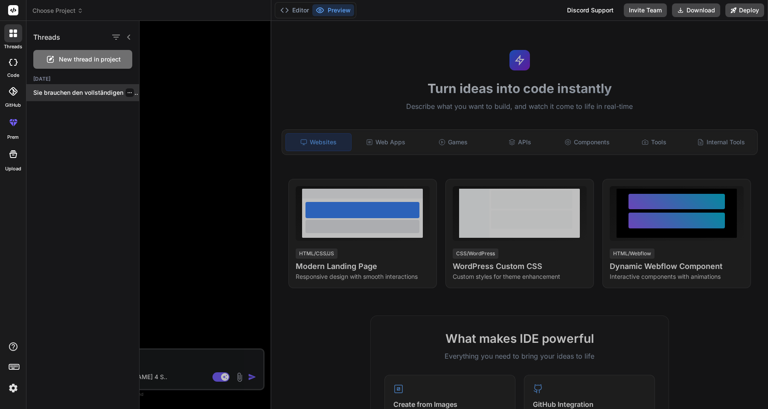
click at [58, 99] on div "Sie brauchen den vollständigen Kalkulator mit Eingabefeldern!..." at bounding box center [82, 92] width 113 height 17
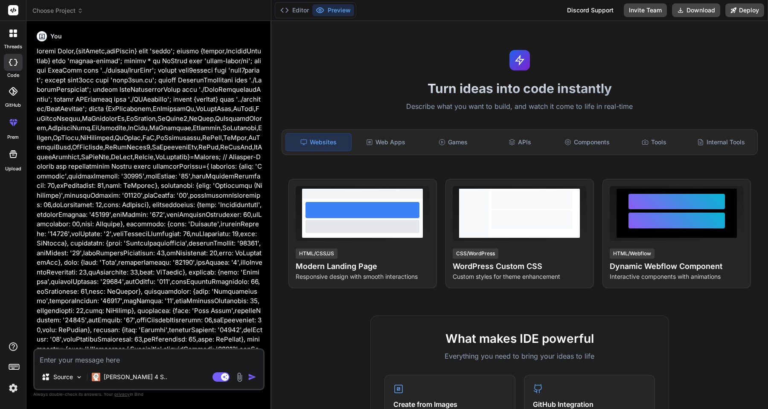
type textarea "x"
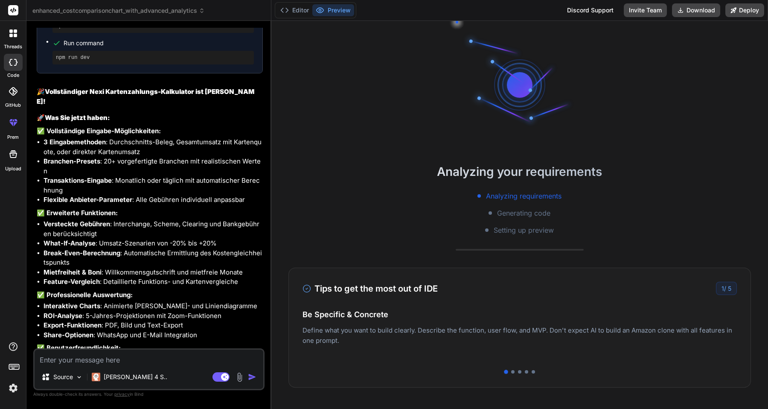
scroll to position [19629, 0]
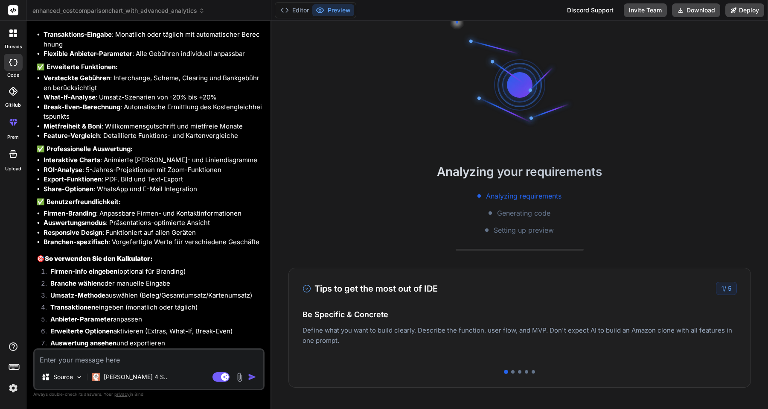
click at [129, 354] on link "[URL]" at bounding box center [119, 358] width 17 height 8
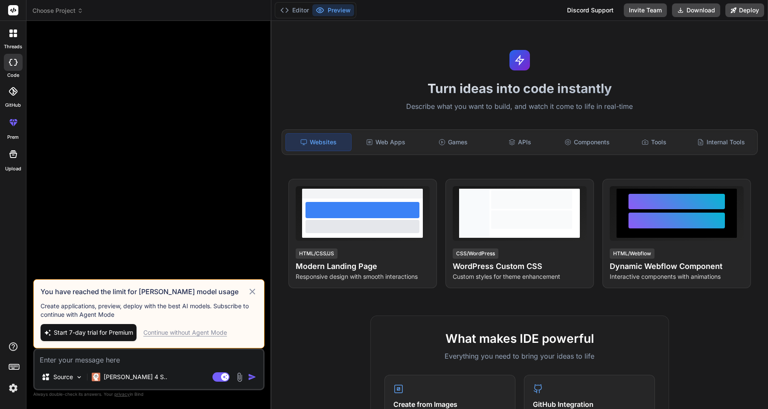
click at [12, 42] on div "threads" at bounding box center [13, 35] width 26 height 29
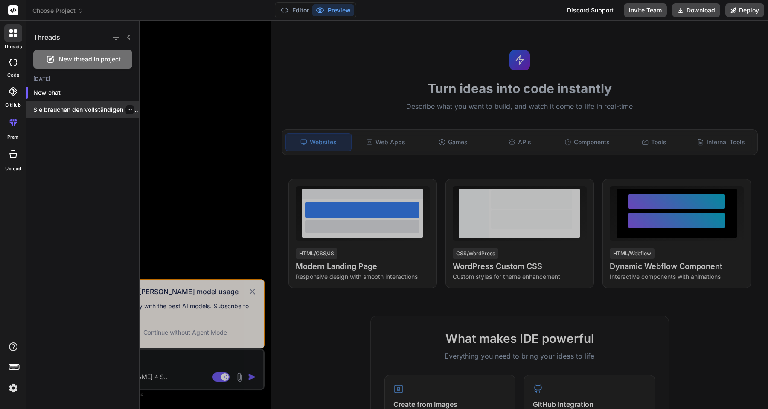
click at [62, 106] on p "Sie brauchen den vollständigen Kalkulator mit Eingabefeldern!..." at bounding box center [86, 109] width 106 height 9
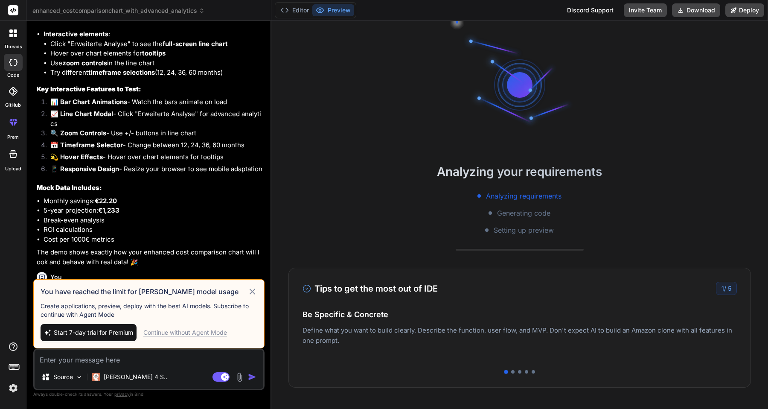
scroll to position [18969, 0]
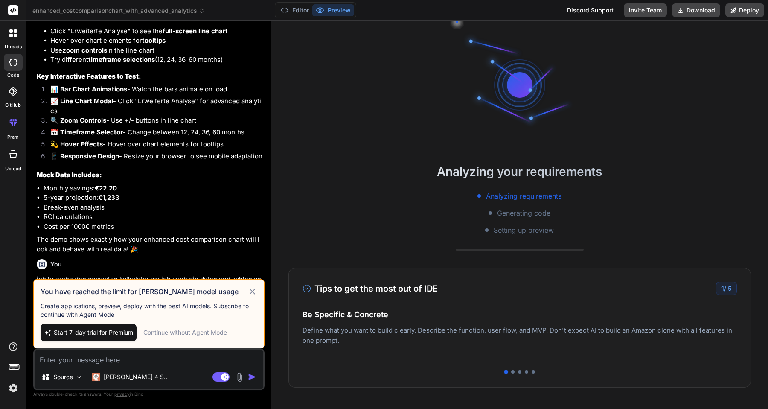
click at [252, 288] on icon at bounding box center [252, 291] width 10 height 10
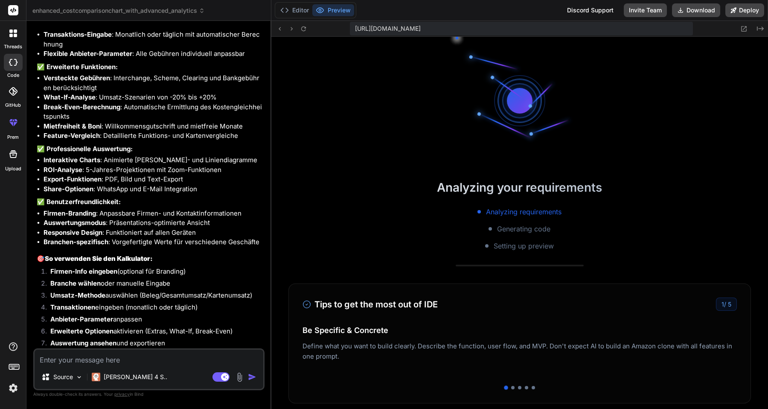
scroll to position [162, 0]
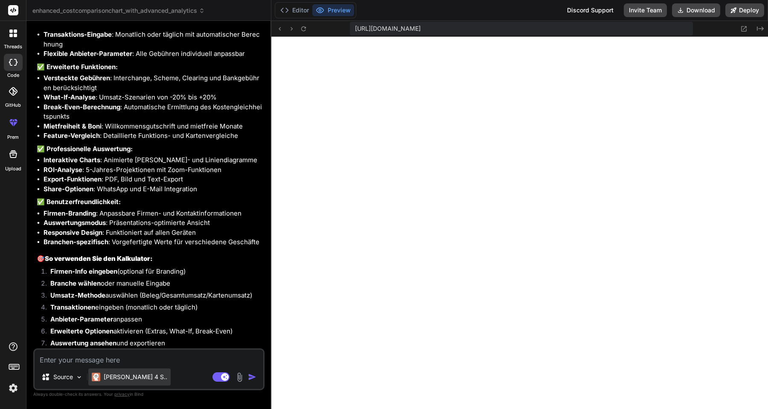
click at [135, 377] on p "[PERSON_NAME] 4 S.." at bounding box center [136, 376] width 64 height 9
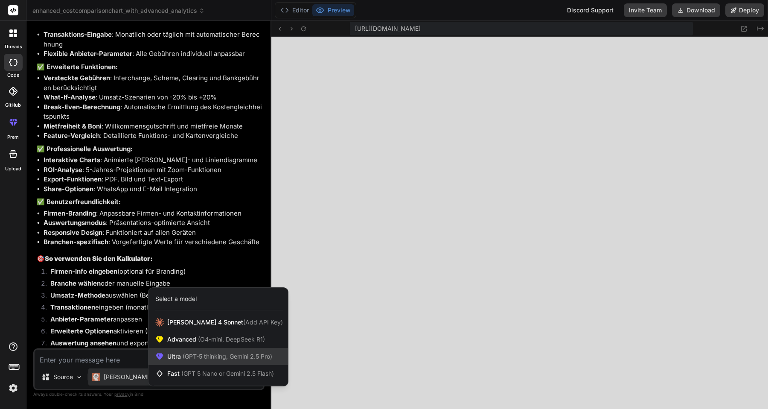
click at [194, 354] on span "(GPT-5 thinking, Gemini 2.5 Pro)" at bounding box center [226, 355] width 91 height 7
type textarea "x"
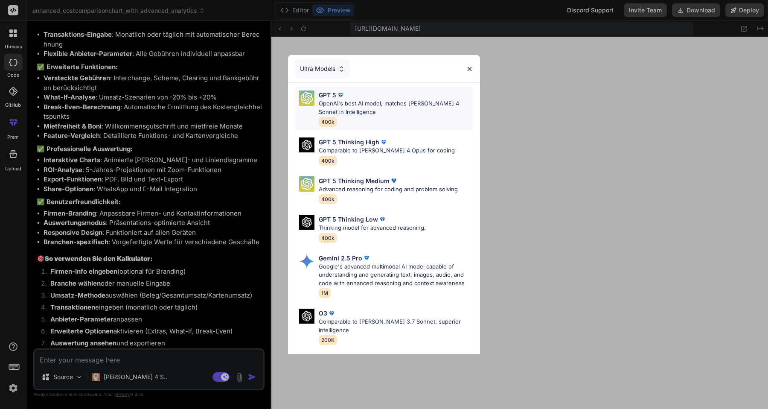
click at [324, 103] on p "OpenAI's best AI model, matches Claude 4 Sonnet in Intelligence" at bounding box center [396, 107] width 154 height 17
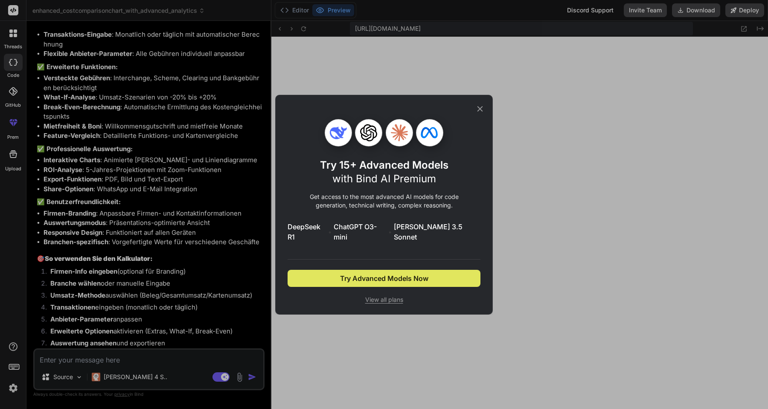
click at [399, 273] on span "Try Advanced Models Now" at bounding box center [384, 278] width 88 height 10
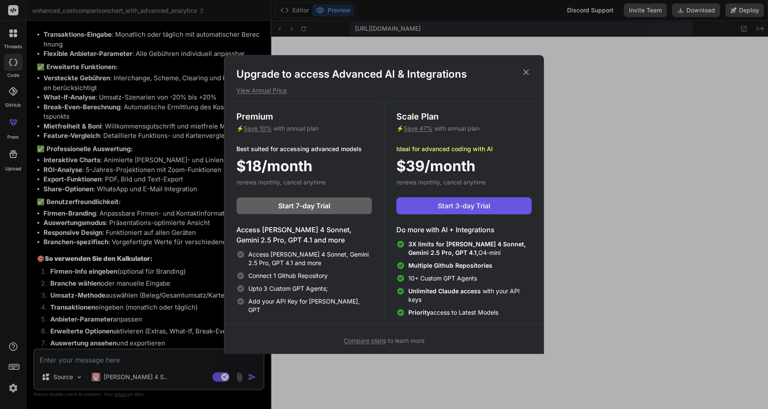
click at [438, 209] on span "Start 3-day Trial" at bounding box center [464, 205] width 52 height 10
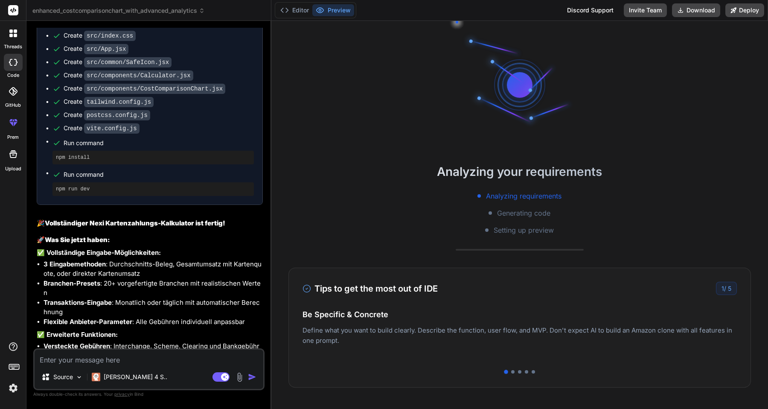
scroll to position [19629, 0]
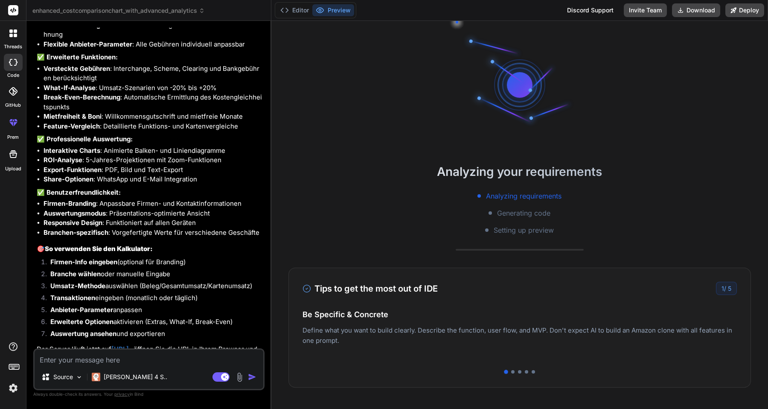
click at [109, 360] on textarea at bounding box center [149, 356] width 229 height 15
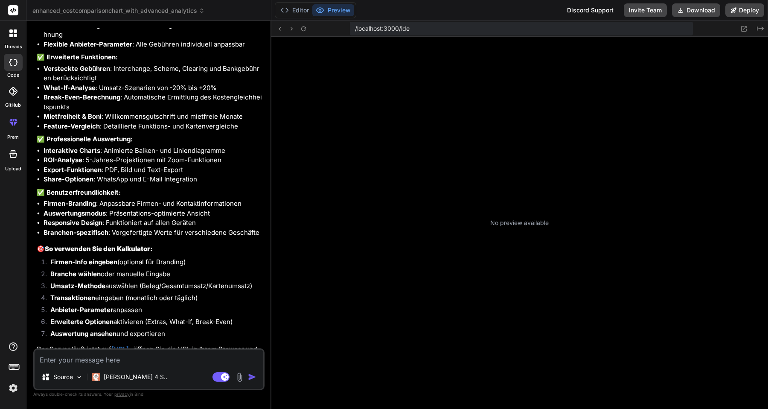
scroll to position [81, 0]
type textarea "x"
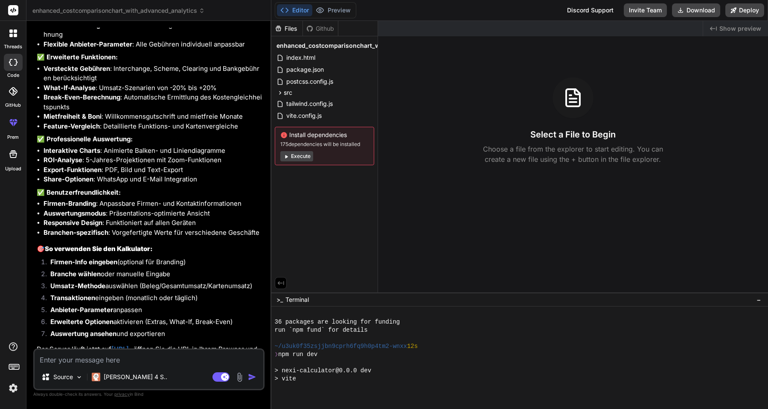
scroll to position [162, 0]
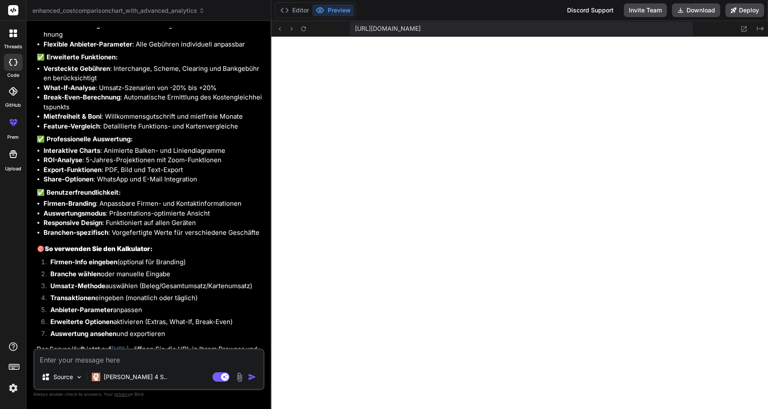
click at [171, 362] on textarea at bounding box center [149, 356] width 229 height 15
type textarea "g"
type textarea "x"
type textarea "gi"
type textarea "x"
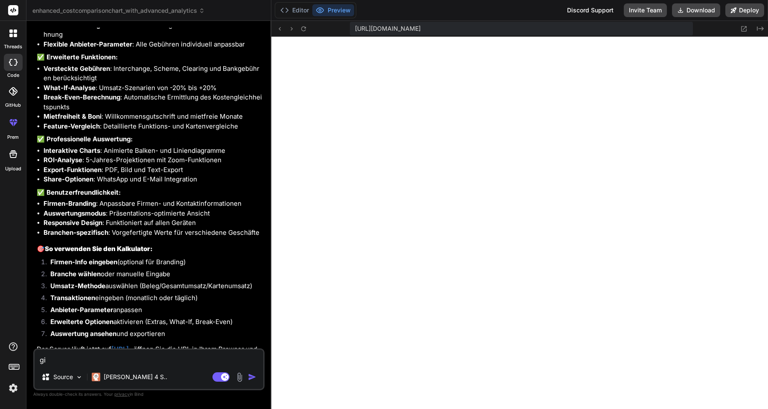
type textarea "gib"
type textarea "x"
type textarea "gibt"
type textarea "x"
type textarea "gibt"
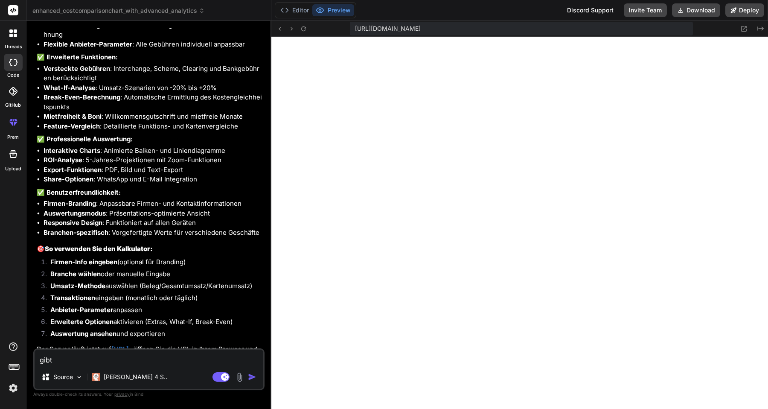
type textarea "x"
type textarea "gibt e"
type textarea "x"
type textarea "gibt es"
type textarea "x"
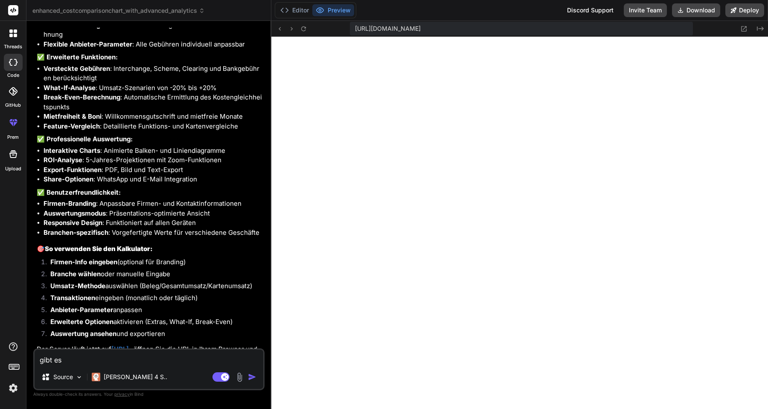
type textarea "gibt es"
type textarea "x"
type textarea "gibt es e"
type textarea "x"
type textarea "gibt es ei"
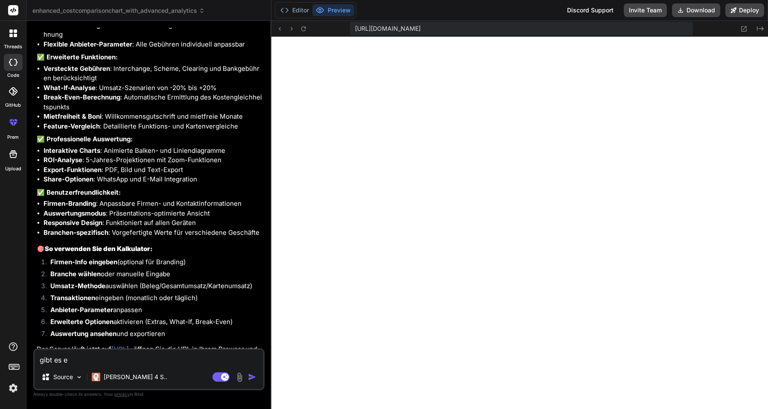
type textarea "x"
type textarea "gibt es ein"
type textarea "x"
type textarea "gibt es eine"
type textarea "x"
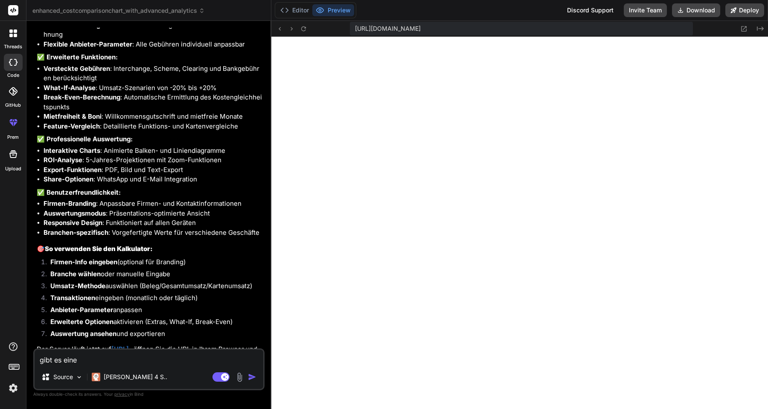
type textarea "gibt es eine"
type textarea "x"
type textarea "gibt es eine m"
type textarea "x"
type textarea "gibt es eine mö"
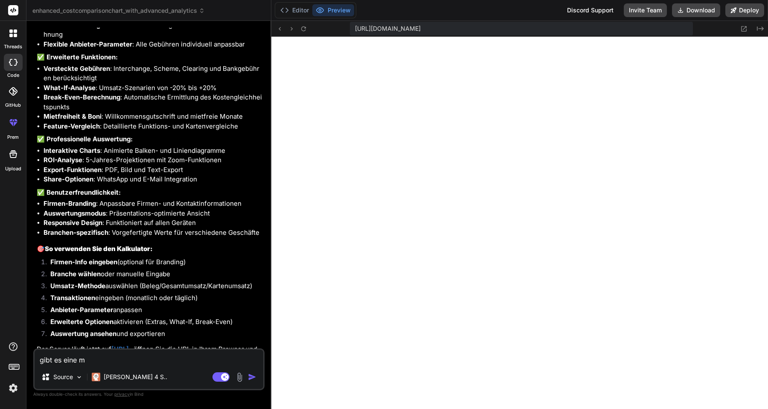
type textarea "x"
type textarea "gibt es eine mög"
type textarea "x"
type textarea "gibt es eine mögl"
type textarea "x"
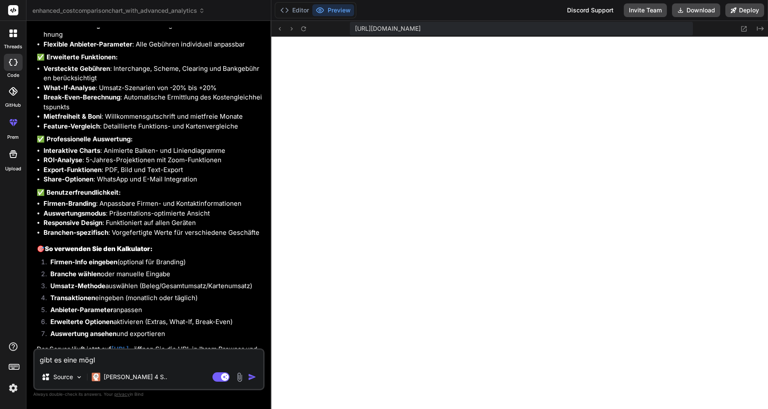
type textarea "gibt es eine mögli"
type textarea "x"
type textarea "gibt es eine möglic"
type textarea "x"
type textarea "gibt es eine möglich"
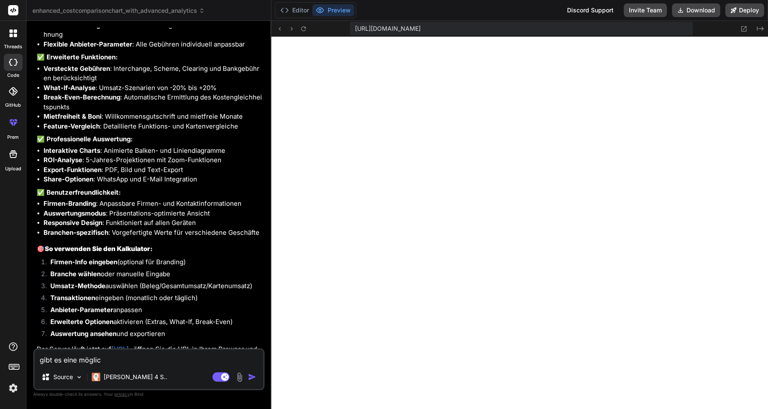
type textarea "x"
type textarea "gibt es eine möglich"
type textarea "x"
type textarea "gibt es eine möglich d"
type textarea "x"
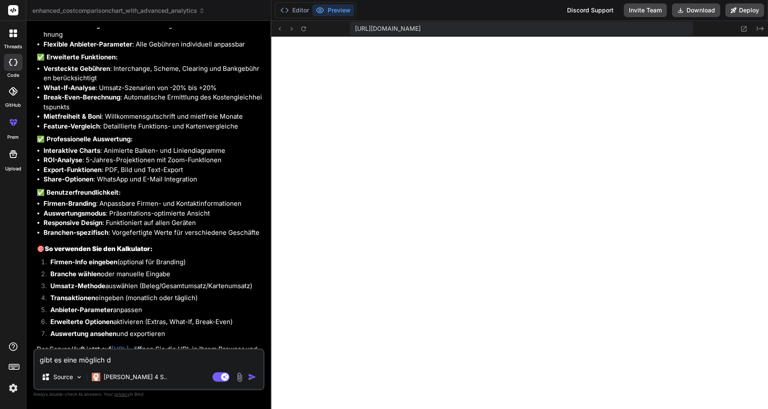
type textarea "gibt es eine möglich de"
type textarea "x"
type textarea "gibt es eine möglich den"
type textarea "x"
type textarea "gibt es eine möglich den"
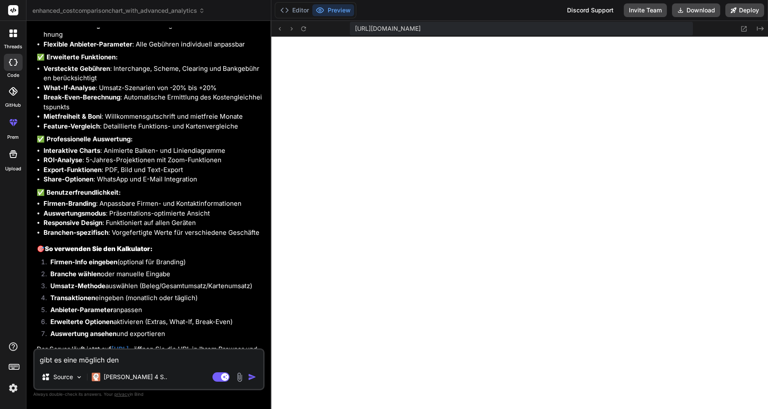
type textarea "x"
type textarea "gibt es eine möglich den C"
type textarea "x"
type textarea "gibt es eine möglich den Co"
type textarea "x"
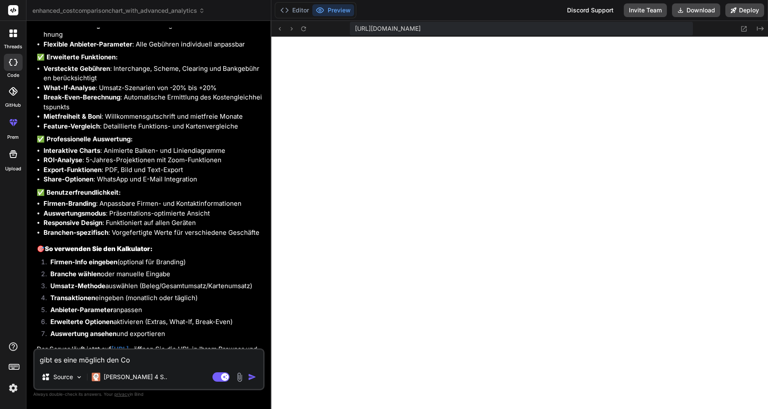
type textarea "gibt es eine möglich den Cod"
type textarea "x"
type textarea "gibt es eine möglich den Code"
type textarea "x"
type textarea "gibt es eine möglich den Code"
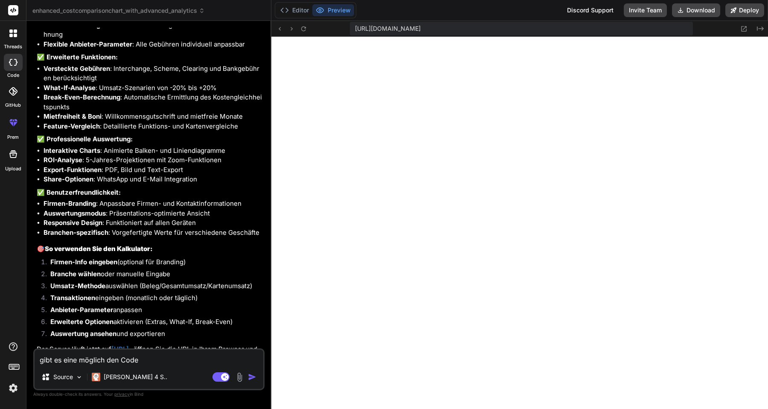
type textarea "x"
type textarea "gibt es eine möglich den Code z"
type textarea "x"
type textarea "gibt es eine möglich den Code zu"
type textarea "x"
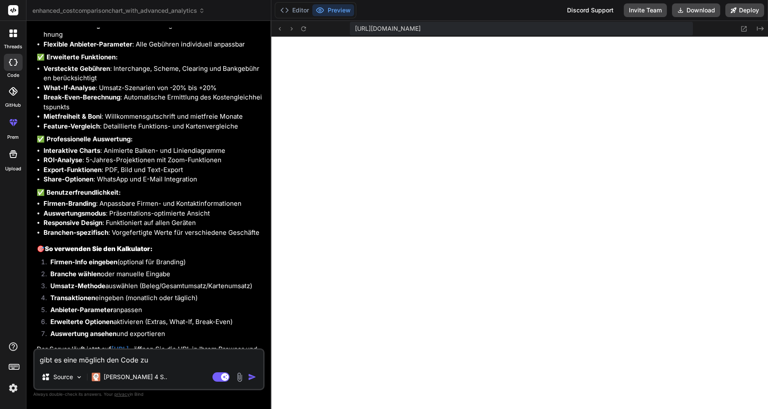
type textarea "gibt es eine möglich den Code zu"
type textarea "x"
type textarea "gibt es eine möglich den Code zu v"
type textarea "x"
type textarea "gibt es eine möglich den Code zu ve"
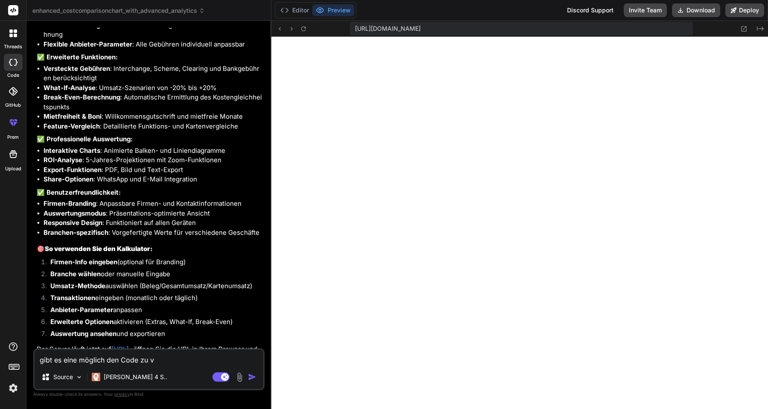
type textarea "x"
type textarea "gibt es eine möglich den Code zu ver"
type textarea "x"
type textarea "gibt es eine möglich den Code zu vers"
type textarea "x"
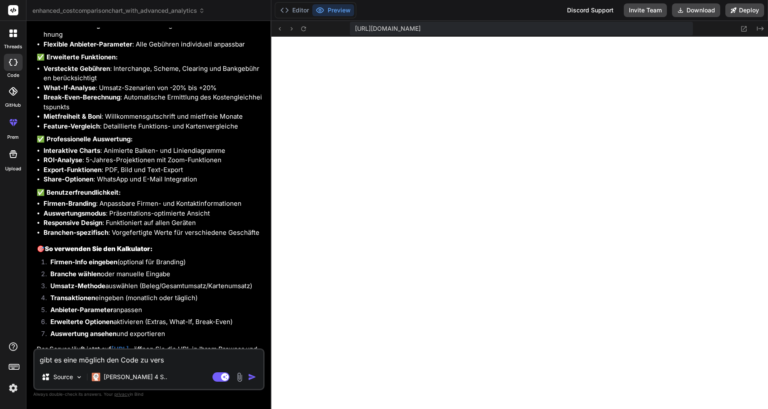
type textarea "gibt es eine möglich den Code zu verst"
type textarea "x"
type textarea "gibt es eine möglich den Code zu verste"
type textarea "x"
type textarea "gibt es eine möglich den Code zu verstec"
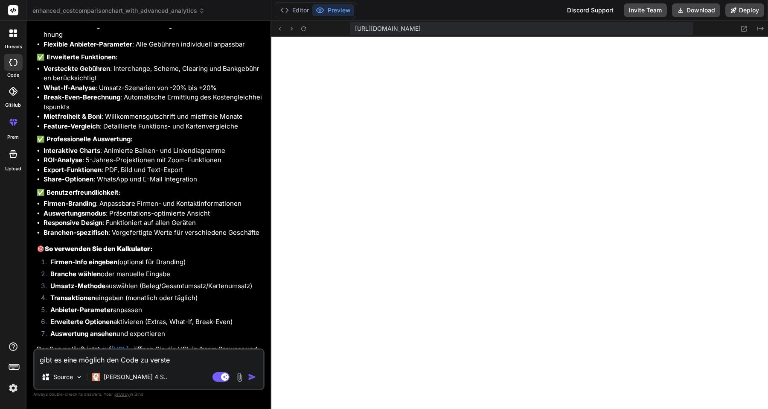
type textarea "x"
type textarea "gibt es eine möglich den Code zu versteck"
type textarea "x"
type textarea "gibt es eine möglich den Code zu verstecke"
type textarea "x"
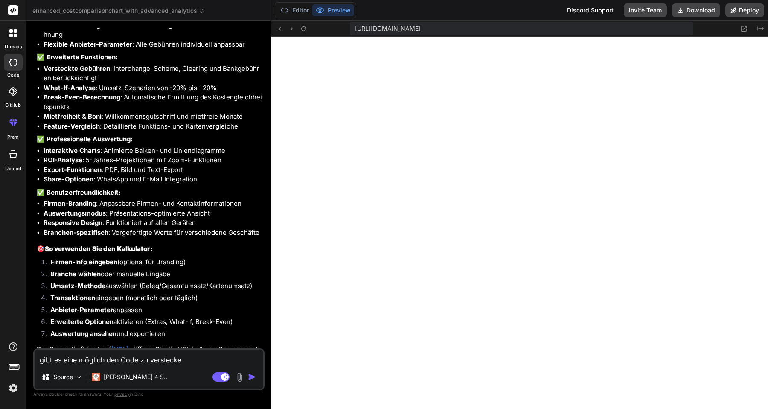
type textarea "gibt es eine möglich den Code zu verstecken"
type textarea "x"
type textarea "gibt es eine möglich den Code zu verstecken"
type textarea "x"
type textarea "gibt es eine möglich den Code zu verstecken s"
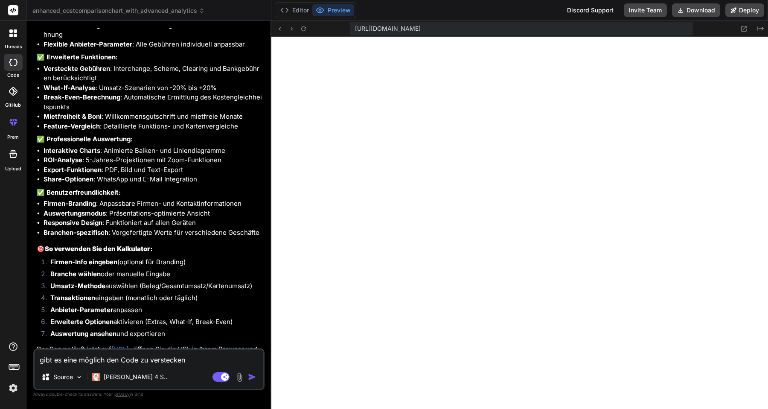
type textarea "x"
type textarea "gibt es eine möglich den Code zu verstecken so"
type textarea "x"
type textarea "gibt es eine möglich den Code zu verstecken sod"
type textarea "x"
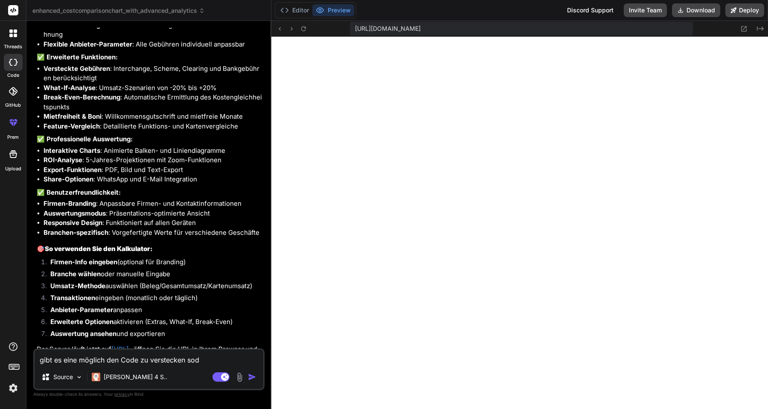
type textarea "gibt es eine möglich den Code zu verstecken soda"
type textarea "x"
type textarea "gibt es eine möglich den Code zu verstecken sodas"
type textarea "x"
type textarea "gibt es eine möglich den Code zu verstecken sodass"
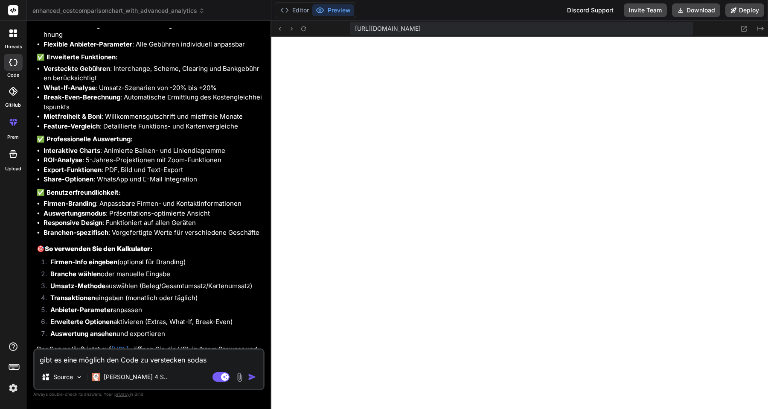
type textarea "x"
type textarea "gibt es eine möglich den Code zu verstecken sodass"
type textarea "x"
type textarea "gibt es eine möglich den Code zu verstecken sodass d"
type textarea "x"
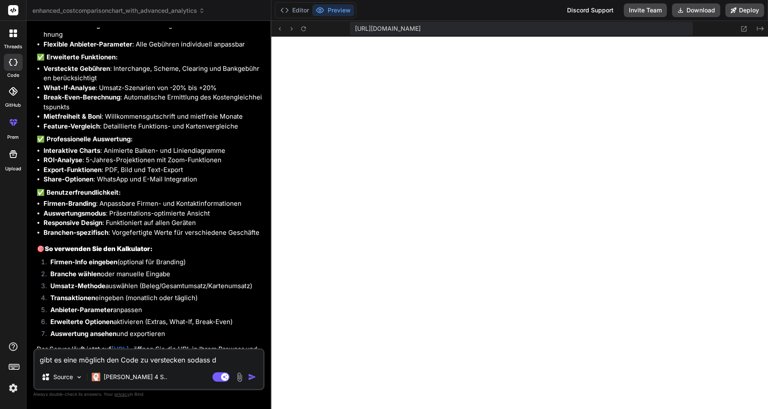
type textarea "gibt es eine möglich den Code zu verstecken sodass de"
type textarea "x"
type textarea "gibt es eine möglich den Code zu verstecken sodass der"
type textarea "x"
type textarea "gibt es eine möglich den Code zu verstecken sodass der"
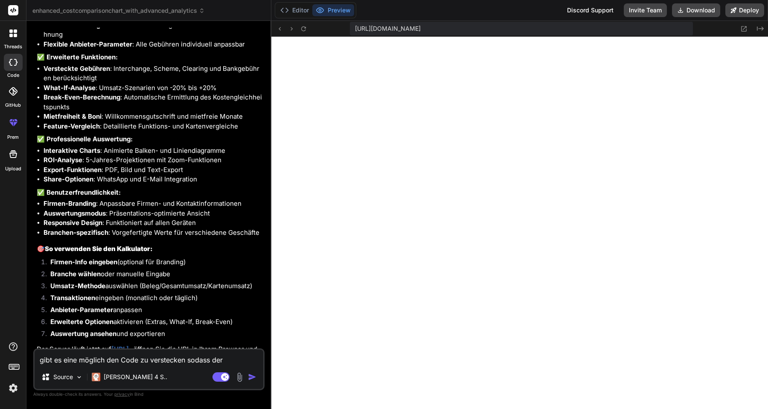
type textarea "x"
type textarea "gibt es eine möglich den Code zu verstecken sodass der W"
type textarea "x"
type textarea "gibt es eine möglich den Code zu verstecken sodass der We"
type textarea "x"
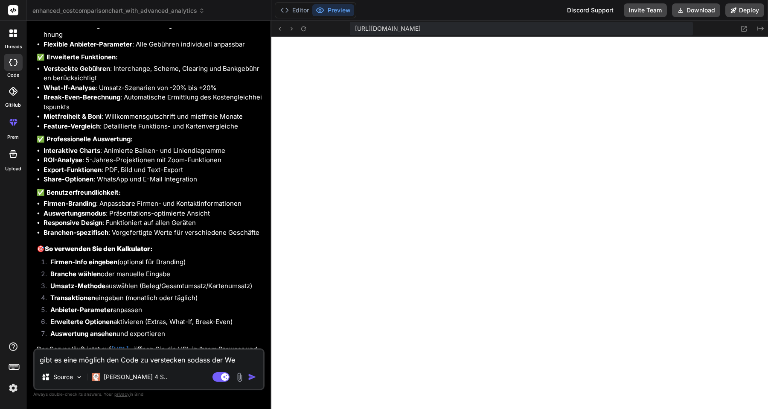
type textarea "gibt es eine möglich den Code zu verstecken sodass der Web"
type textarea "x"
type textarea "gibt es eine möglich den Code zu verstecken sodass der Webs"
type textarea "x"
type textarea "gibt es eine möglich den Code zu verstecken sodass der Websi"
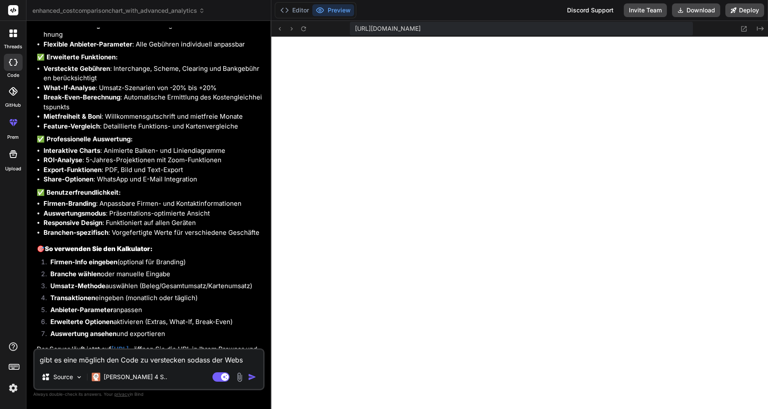
type textarea "x"
type textarea "gibt es eine möglich den Code zu verstecken sodass der Websit"
type textarea "x"
type textarea "gibt es eine möglich den Code zu verstecken sodass der Website"
type textarea "x"
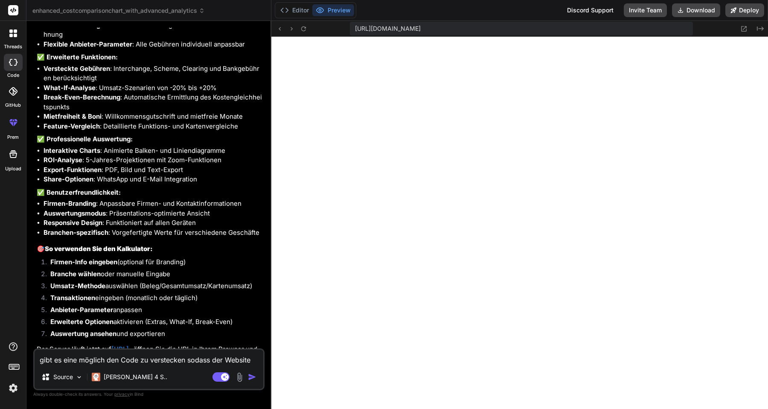
type textarea "gibt es eine möglich den Code zu verstecken sodass der Website"
type textarea "x"
type textarea "gibt es eine möglich den Code zu verstecken sodass der Website B"
type textarea "x"
type textarea "gibt es eine möglich den Code zu verstecken sodass der Website Be"
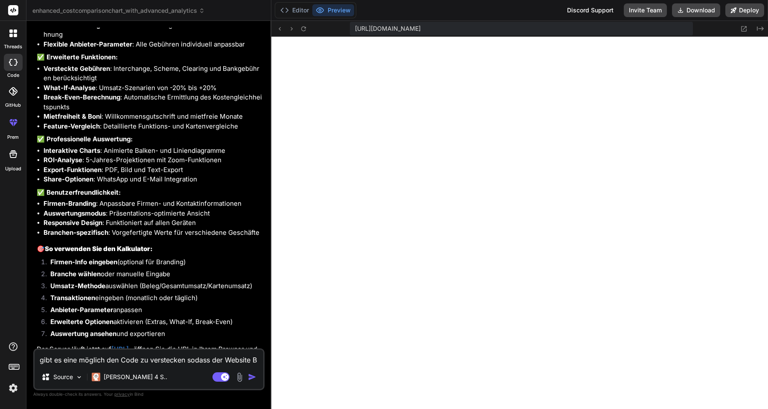
type textarea "x"
type textarea "gibt es eine möglich den Code zu verstecken sodass der Website Bes"
type textarea "x"
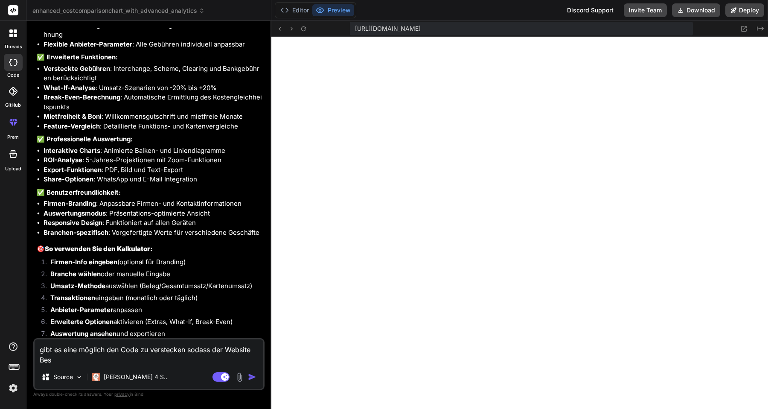
type textarea "gibt es eine möglich den Code zu verstecken sodass der Website Besu"
type textarea "x"
type textarea "gibt es eine möglich den Code zu verstecken sodass der Website Besuc"
type textarea "x"
type textarea "gibt es eine möglich den Code zu verstecken sodass der Website Besuch"
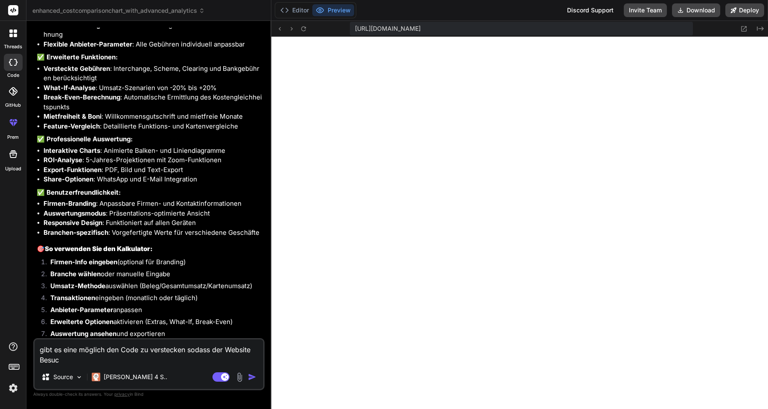
type textarea "x"
type textarea "gibt es eine möglich den Code zu verstecken sodass der Website Besuche"
type textarea "x"
type textarea "gibt es eine möglich den Code zu verstecken sodass der Website Besuche"
type textarea "x"
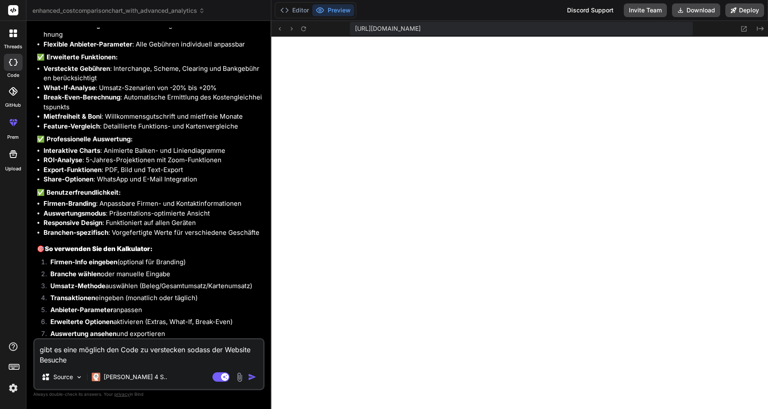
type textarea "gibt es eine möglich den Code zu verstecken sodass der Website Besuche d"
type textarea "x"
type textarea "gibt es eine möglich den Code zu verstecken sodass der Website Besuche di"
type textarea "x"
type textarea "gibt es eine möglich den Code zu verstecken sodass der Website Besuche die"
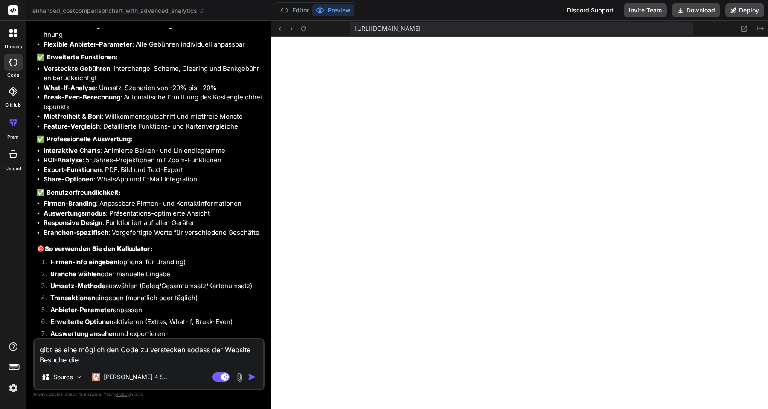
type textarea "x"
type textarea "gibt es eine möglich den Code zu verstecken sodass der Website Besuche die"
type textarea "x"
type textarea "gibt es eine möglich den Code zu verstecken sodass der Website Besuche die a"
type textarea "x"
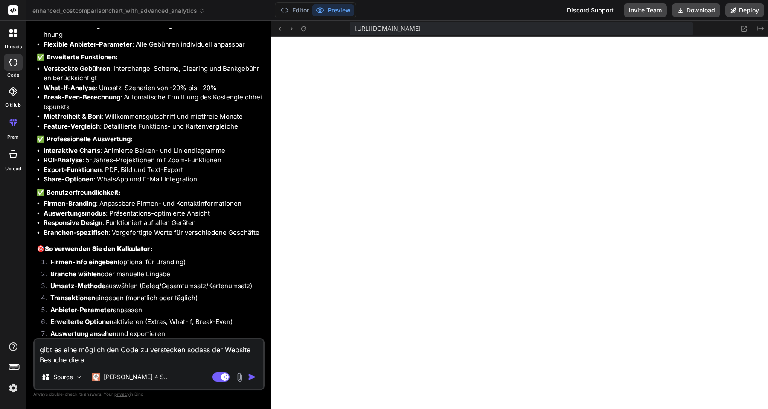
type textarea "gibt es eine möglich den Code zu verstecken sodass der Website Besuche die ap"
type textarea "x"
type textarea "gibt es eine möglich den Code zu verstecken sodass der Website Besuche die app"
type textarea "x"
type textarea "gibt es eine möglich den Code zu verstecken sodass der Website Besuche die app"
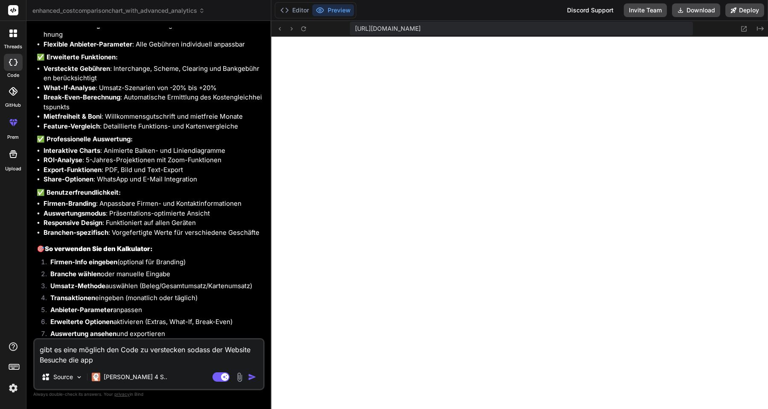
type textarea "x"
type textarea "gibt es eine möglich den Code zu verstecken sodass der Website Besuche die app n"
type textarea "x"
type textarea "gibt es eine möglich den Code zu verstecken sodass der Website Besuche die app …"
type textarea "x"
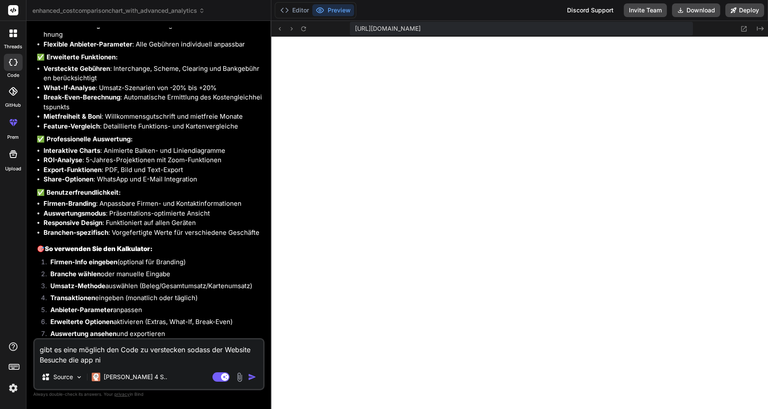
type textarea "gibt es eine möglich den Code zu verstecken sodass der Website Besuche die app …"
type textarea "x"
type textarea "gibt es eine möglich den Code zu verstecken sodass der Website Besuche die app …"
type textarea "x"
type textarea "gibt es eine möglich den Code zu verstecken sodass der Website Besuche die app …"
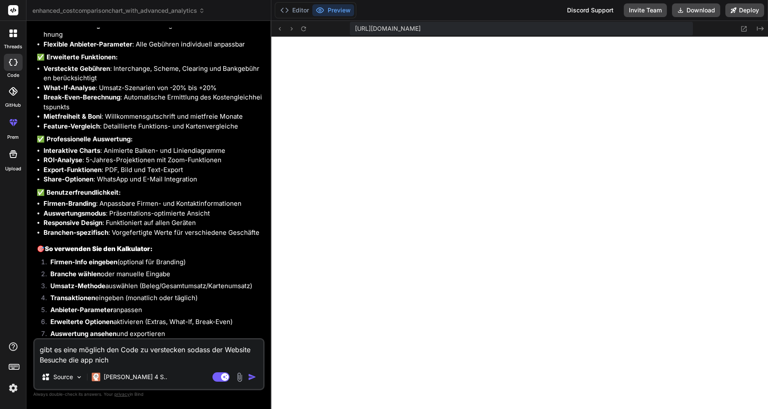
type textarea "x"
type textarea "gibt es eine möglich den Code zu verstecken sodass der Website Besuche die app …"
type textarea "x"
type textarea "gibt es eine möglich den Code zu verstecken sodass der Website Besuche die app …"
type textarea "x"
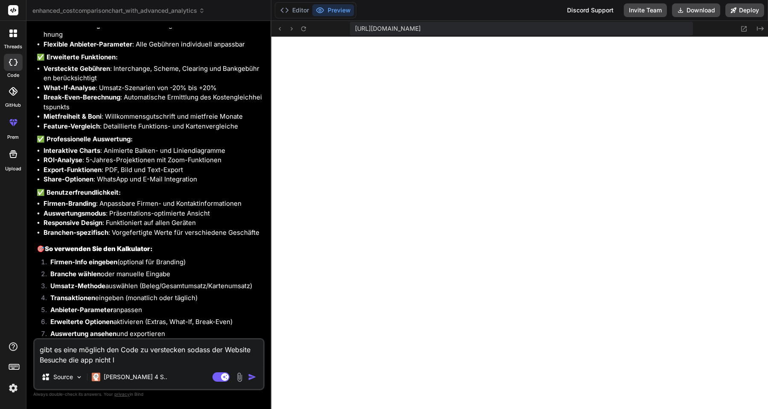
type textarea "gibt es eine möglich den Code zu verstecken sodass der Website Besuche die app …"
type textarea "x"
type textarea "gibt es eine möglich den Code zu verstecken sodass der Website Besuche die app …"
type textarea "x"
type textarea "gibt es eine möglich den Code zu verstecken sodass der Website Besuche die app …"
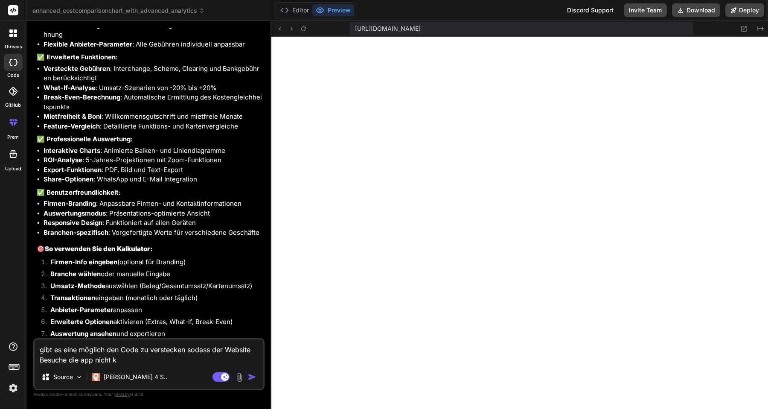
type textarea "x"
type textarea "gibt es eine möglich den Code zu verstecken sodass der Website Besuche die app …"
type textarea "x"
type textarea "gibt es eine möglich den Code zu verstecken sodass der Website Besuche die app …"
type textarea "x"
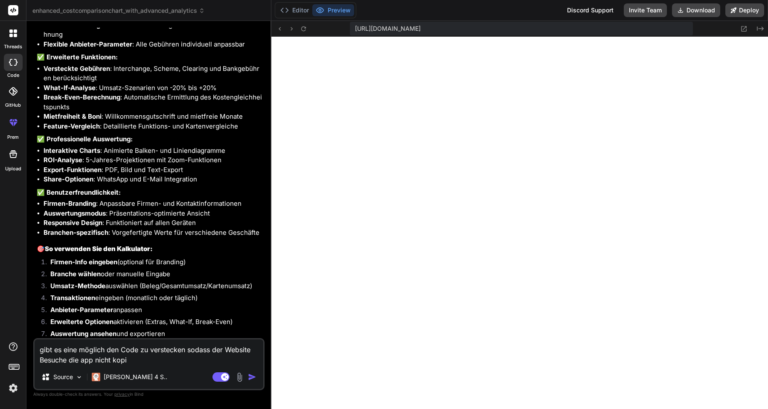
type textarea "gibt es eine möglich den Code zu verstecken sodass der Website Besuche die app …"
type textarea "x"
type textarea "gibt es eine möglich den Code zu verstecken sodass der Website Besuche die app …"
type textarea "x"
type textarea "gibt es eine möglich den Code zu verstecken sodass der Website Besuche die app …"
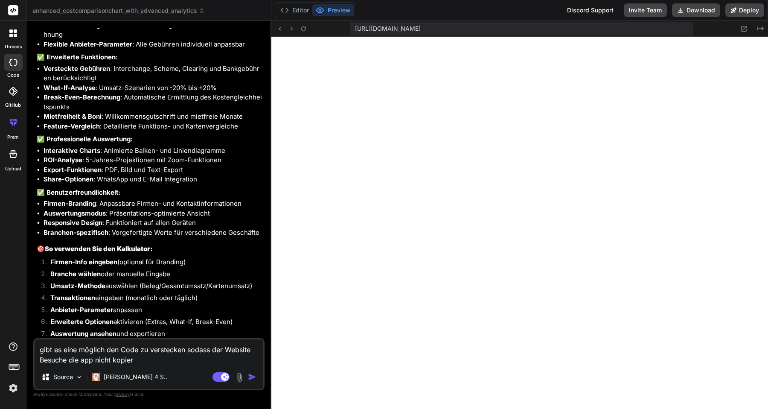
type textarea "x"
type textarea "gibt es eine möglich den Code zu verstecken sodass der Website Besuche die app …"
type textarea "x"
type textarea "gibt es eine möglich den Code zu verstecken sodass der Website Besuche die app …"
type textarea "x"
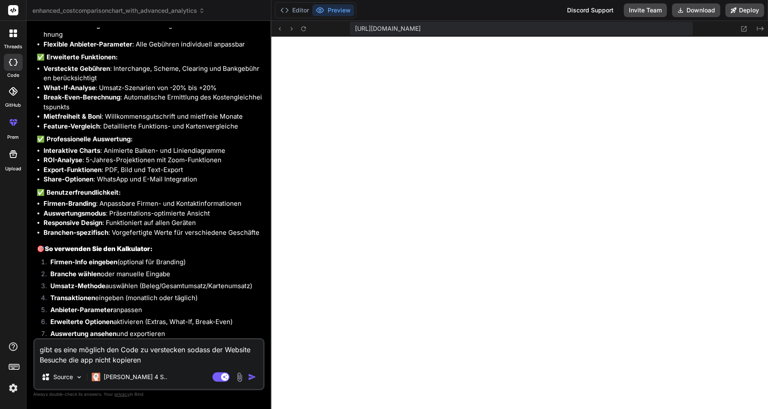
type textarea "gibt es eine möglich den Code zu verstecken sodass der Website Besuche die app …"
type textarea "x"
type textarea "gibt es eine möglich den Code zu verstecken sodass der Website Besuche die app …"
type textarea "x"
type textarea "gibt es eine möglich den Code zu verstecken sodass der Website Besuche die app …"
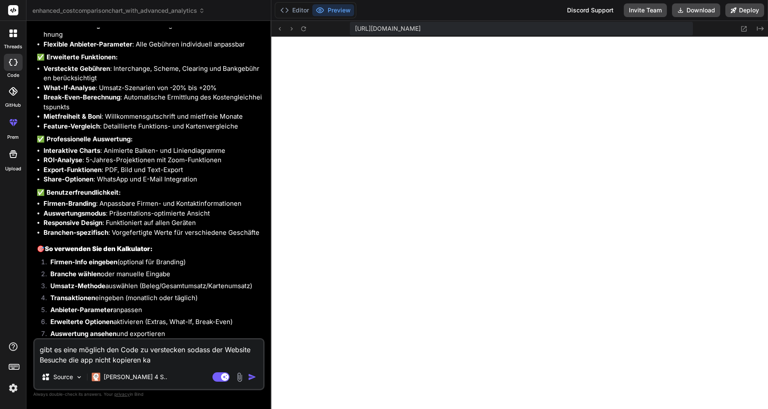
type textarea "x"
type textarea "gibt es eine möglich den Code zu verstecken sodass der Website Besuche die app …"
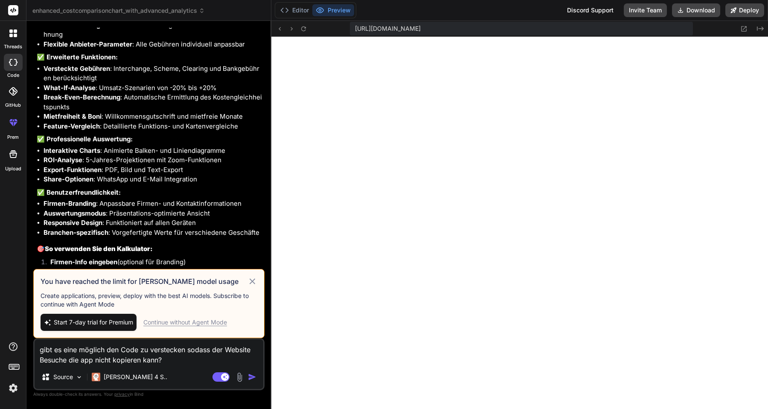
click at [196, 322] on div "Continue without Agent Mode" at bounding box center [185, 322] width 84 height 9
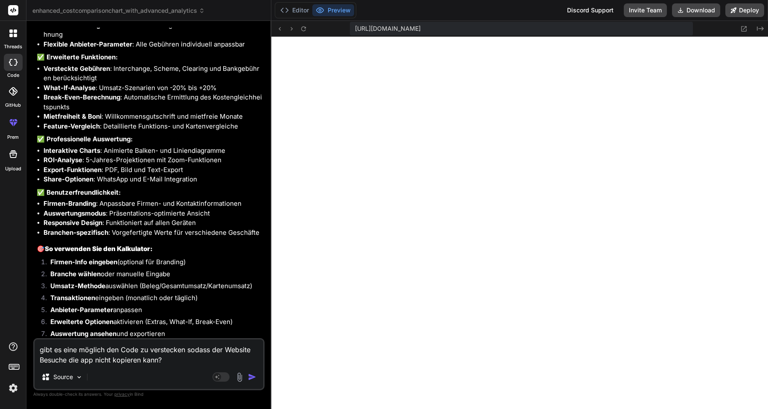
click at [174, 362] on textarea "gibt es eine möglich den Code zu verstecken sodass der Website Besuche die app …" at bounding box center [149, 352] width 229 height 26
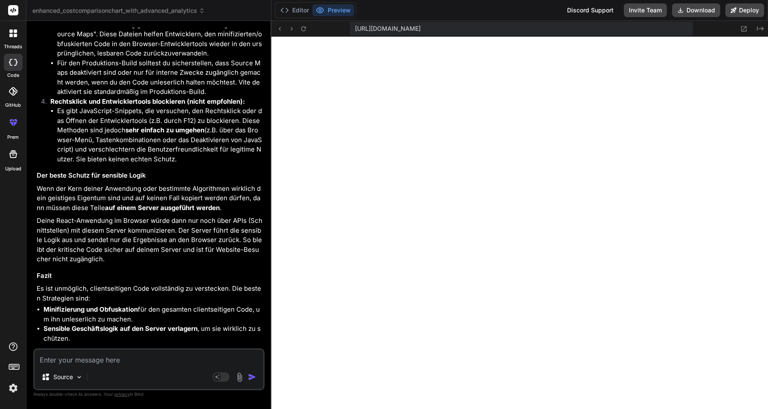
scroll to position [20490, 0]
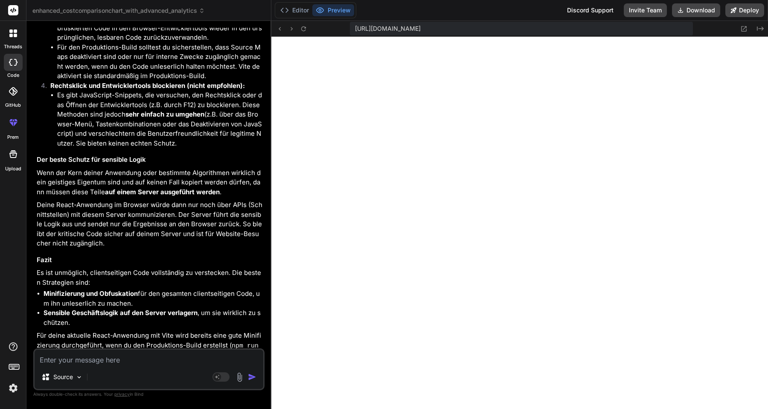
click at [96, 360] on textarea at bounding box center [149, 356] width 229 height 15
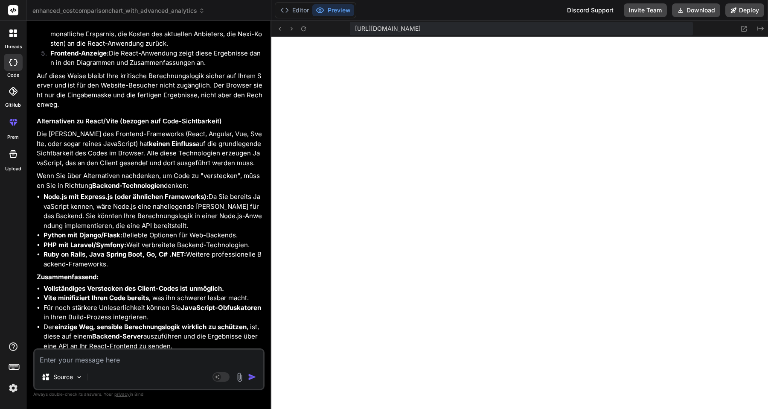
scroll to position [21625, 0]
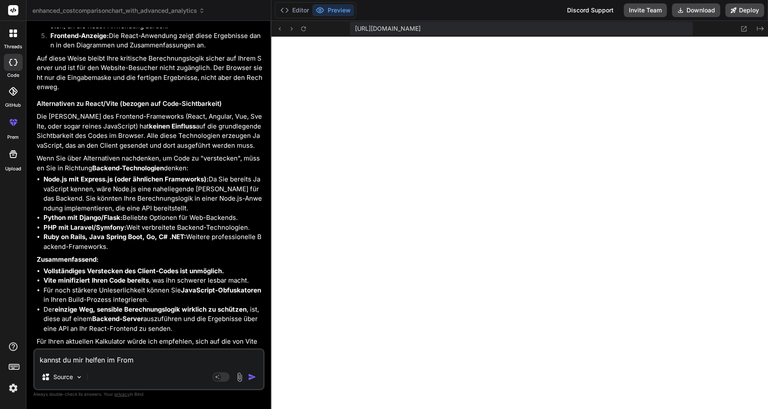
click at [162, 355] on textarea "kannst du mir helfen im From" at bounding box center [149, 356] width 229 height 15
paste textarea "Frontend (React) Backend (Node.js) Database [UI Only] ←→ [Geschäftslogik] ←→ [D…"
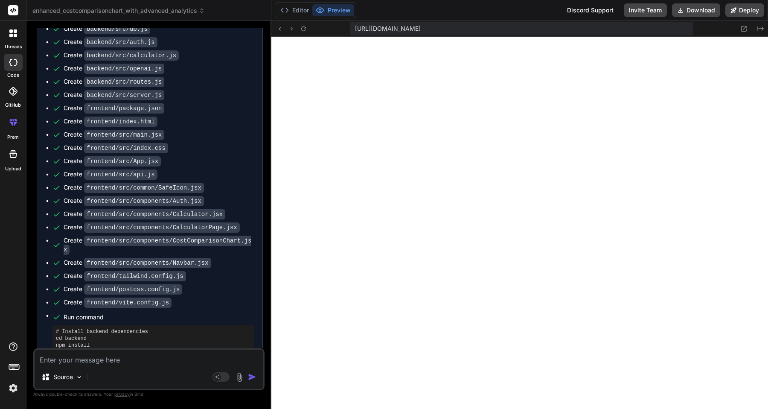
scroll to position [22726, 0]
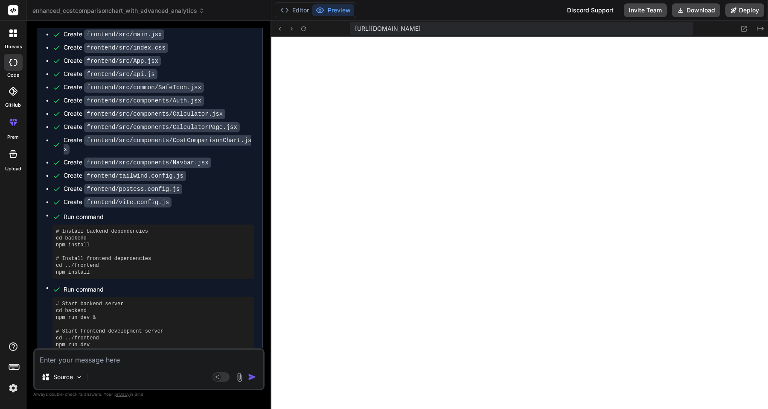
click at [190, 354] on textarea at bounding box center [149, 356] width 229 height 15
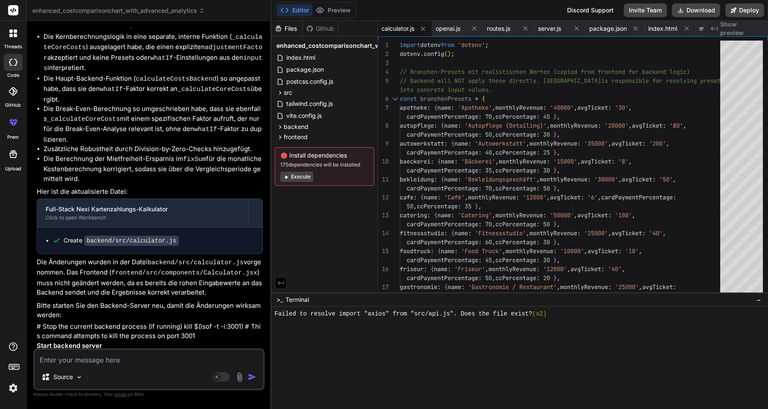
scroll to position [23288, 0]
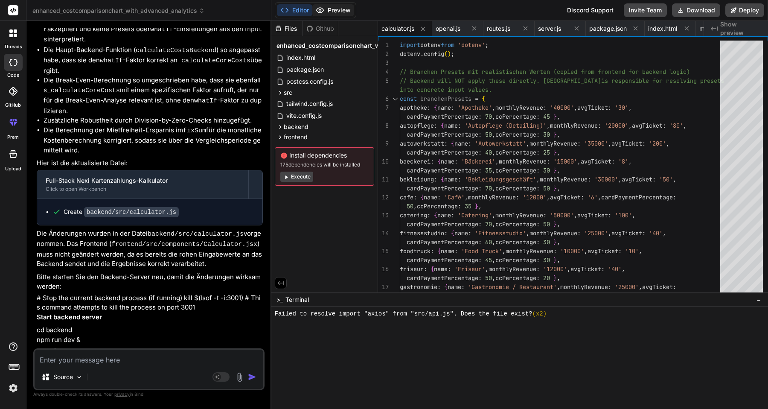
click at [328, 15] on button "Preview" at bounding box center [333, 10] width 42 height 12
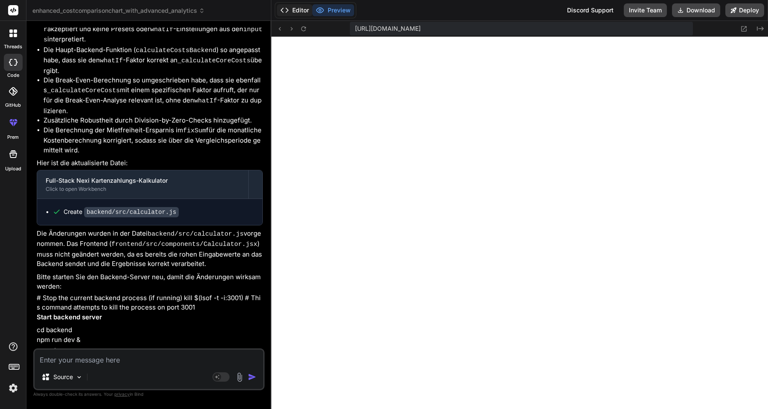
click at [301, 13] on button "Editor" at bounding box center [294, 10] width 35 height 12
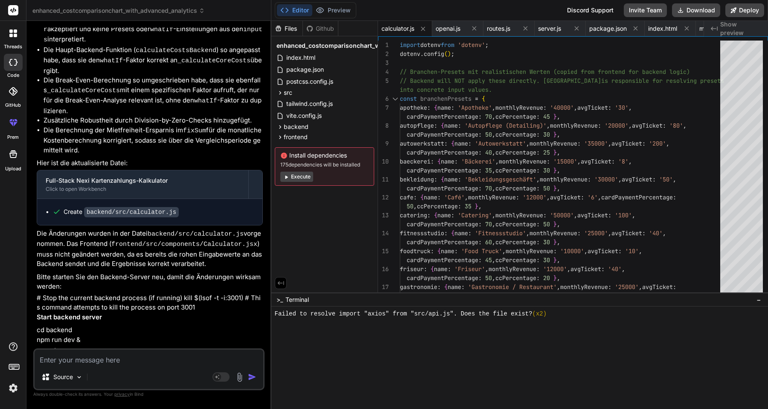
click at [134, 365] on div "Source Agent Mode. When this toggle is activated, AI automatically makes decisi…" at bounding box center [148, 369] width 231 height 42
click at [129, 361] on textarea at bounding box center [149, 356] width 229 height 15
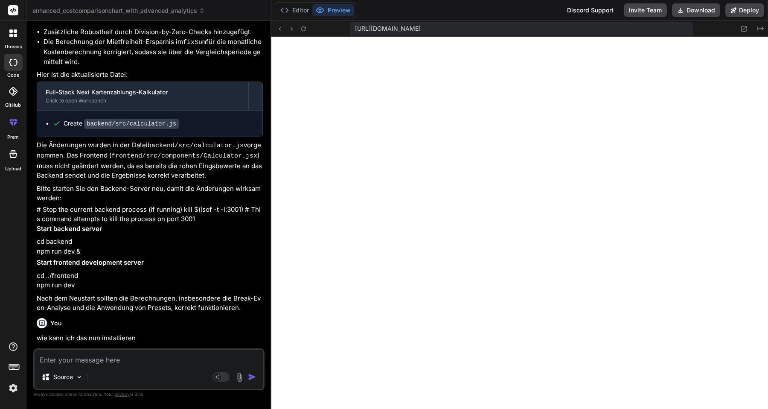
scroll to position [2690, 0]
click at [189, 333] on p "wie kann ich das nun installieren" at bounding box center [150, 338] width 226 height 10
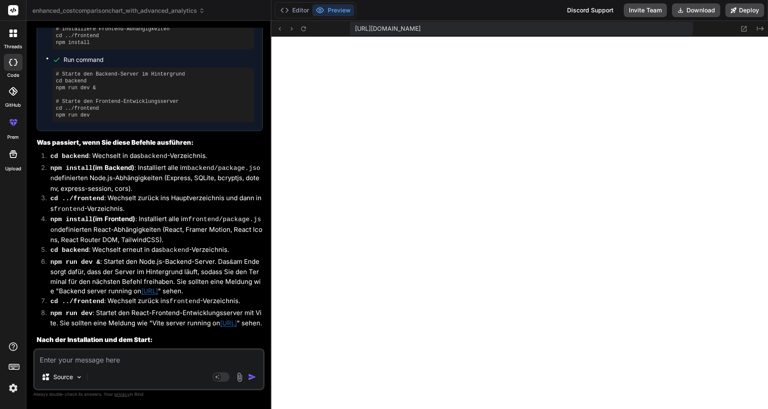
scroll to position [23849, 0]
click at [744, 9] on button "Deploy" at bounding box center [744, 10] width 39 height 14
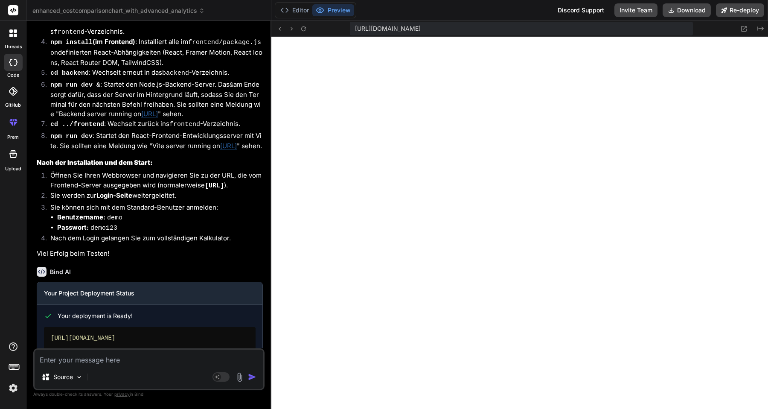
scroll to position [24027, 0]
click at [112, 355] on link "Open your application" at bounding box center [87, 362] width 86 height 15
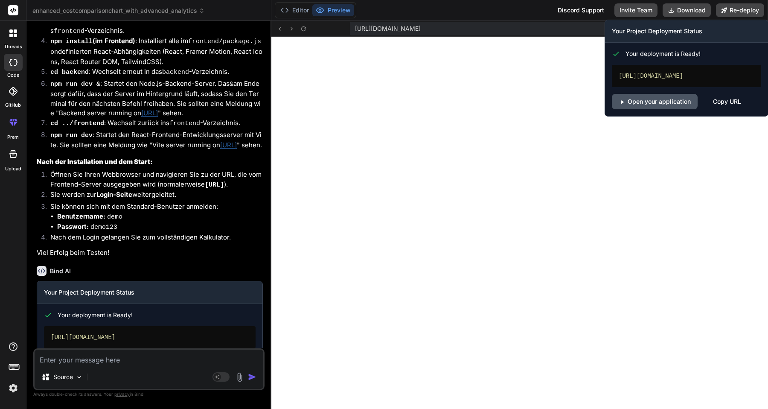
click at [676, 109] on link "Open your application" at bounding box center [655, 101] width 86 height 15
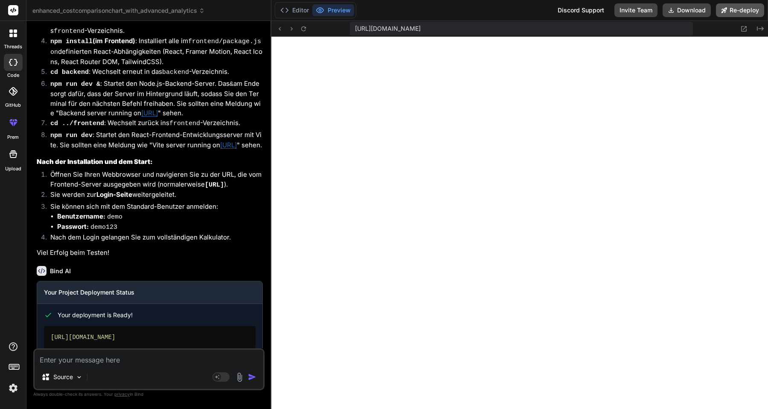
click at [742, 11] on button "Re-deploy" at bounding box center [740, 10] width 48 height 14
click at [692, 9] on button "Download" at bounding box center [686, 10] width 48 height 14
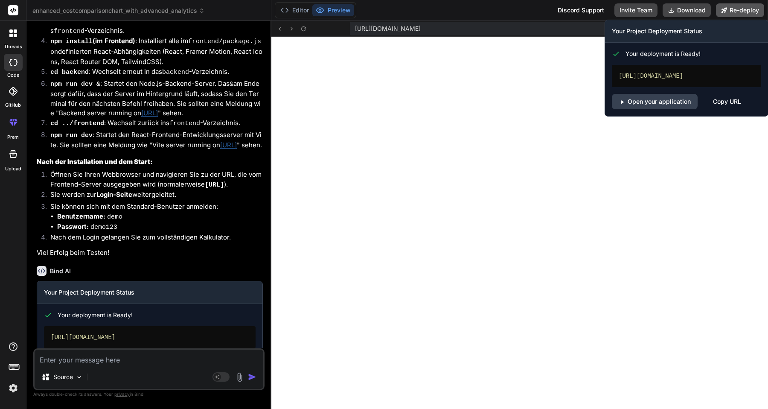
click at [728, 10] on button "Re-deploy" at bounding box center [740, 10] width 48 height 14
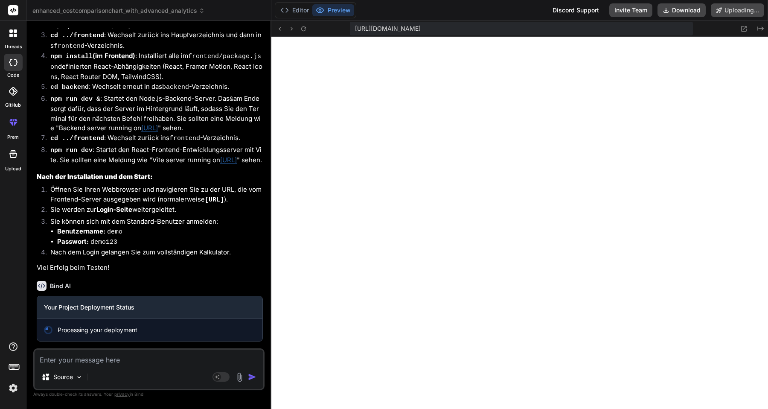
scroll to position [23967, 0]
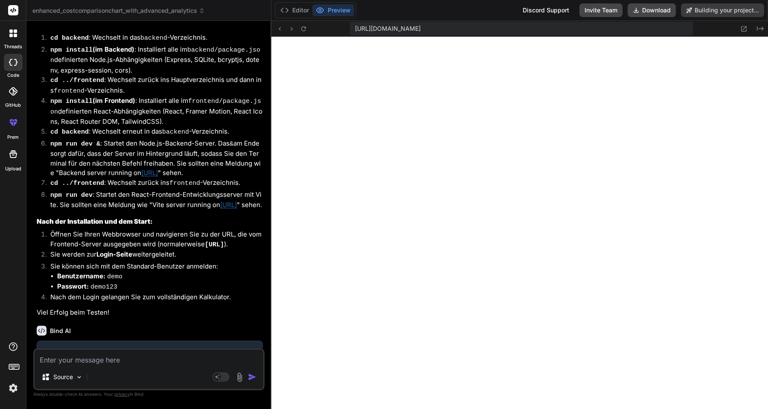
click at [655, 26] on div "https://u3uk0f35zsjjbn9cprh6fq9h0p4tm2-wnxx--5175--96435430.local-corp.webconta…" at bounding box center [521, 29] width 343 height 14
click at [639, 30] on div "https://u3uk0f35zsjjbn9cprh6fq9h0p4tm2-wnxx--5175--96435430.local-corp.webconta…" at bounding box center [521, 29] width 343 height 14
click at [420, 30] on span "https://u3uk0f35zsjjbn9cprh6fq9h0p4tm2-wnxx--5175--96435430.local-corp.webconta…" at bounding box center [388, 28] width 66 height 9
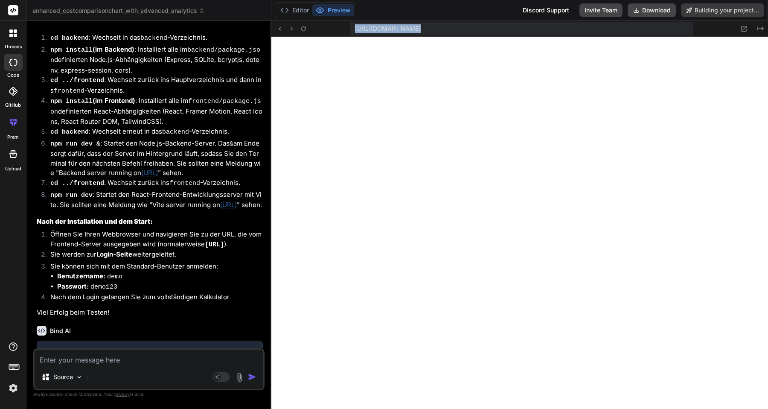
copy div "https://u3uk0f35zsjjbn9cprh6fq9h0p4tm2-wnxx--5175--96435430.local-corp.webconta…"
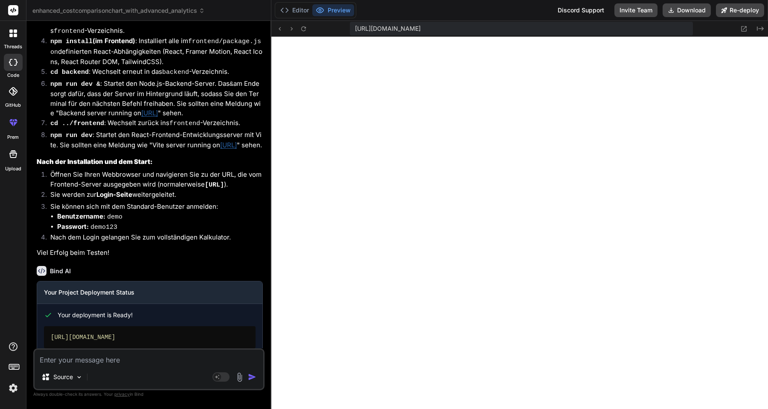
click at [204, 326] on div "https://enhancedcostcomparisonchartwithadvancedanalytics-getbind.vercel.app" at bounding box center [150, 337] width 212 height 22
copy div "https://enhancedcostcomparisonchartwithadvancedanalytics-getbind.vercel.app"
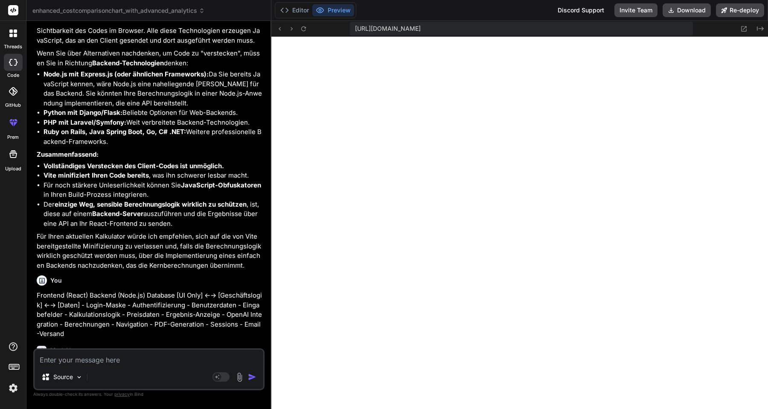
scroll to position [21722, 0]
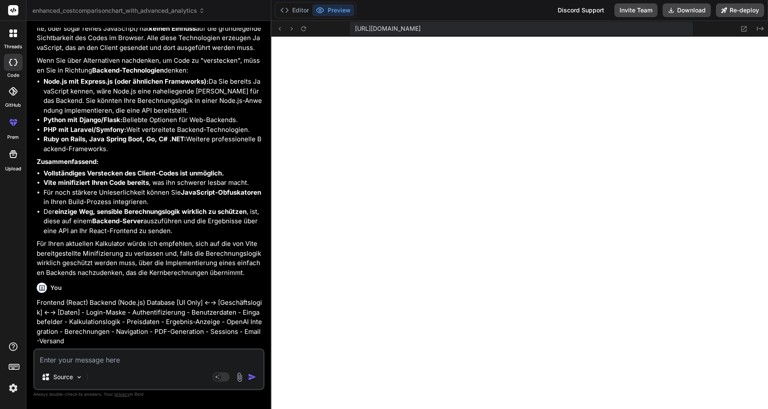
click at [93, 188] on li "Für noch stärkere Unleserlichkeit können Sie JavaScript-Obfuskatoren in Ihren B…" at bounding box center [152, 197] width 219 height 19
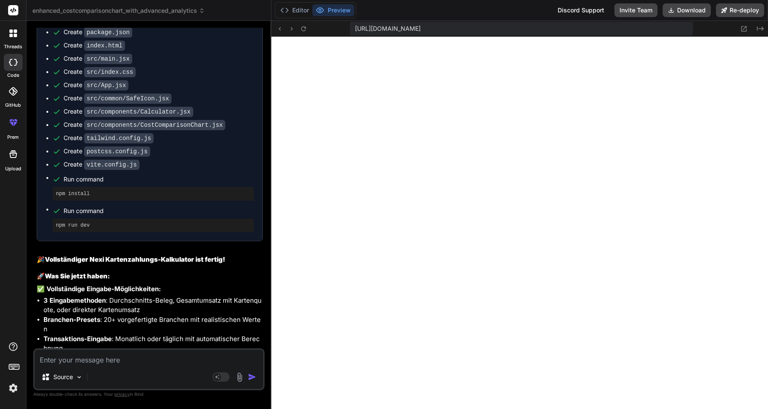
scroll to position [19309, 0]
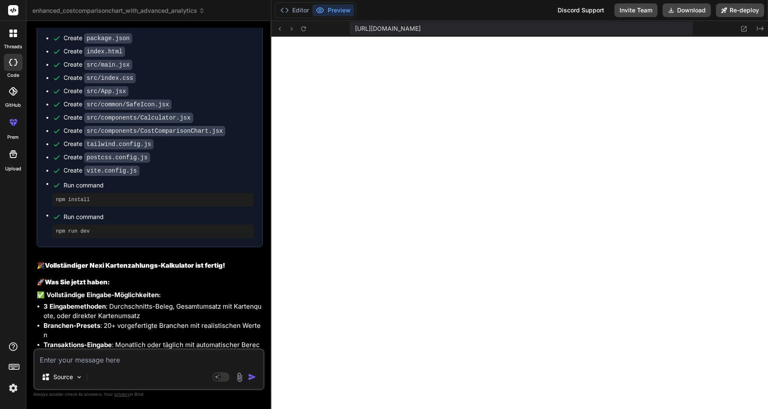
click at [87, 261] on strong "Vollständiger Nexi Kartenzahlungs-Kalkulator ist [PERSON_NAME]!" at bounding box center [135, 265] width 180 height 8
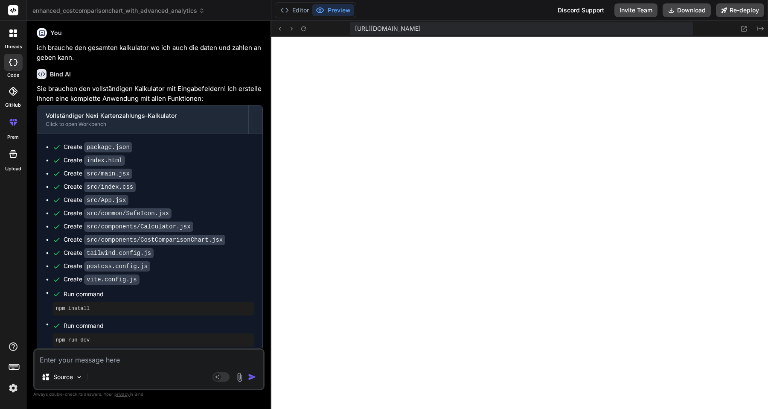
scroll to position [19192, 0]
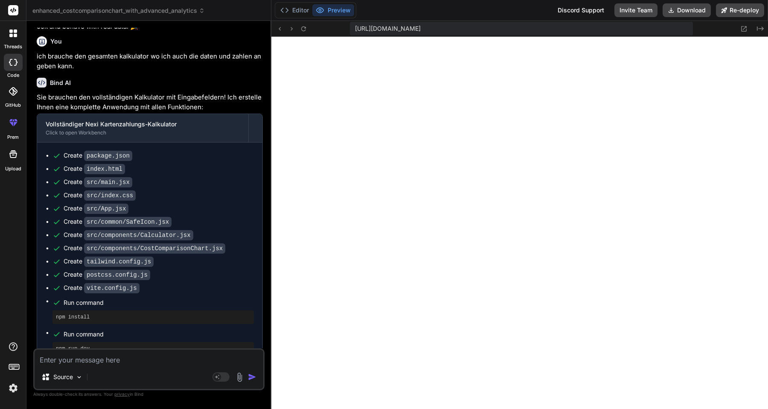
click at [14, 7] on rect at bounding box center [13, 10] width 10 height 10
click at [14, 29] on div at bounding box center [13, 33] width 18 height 18
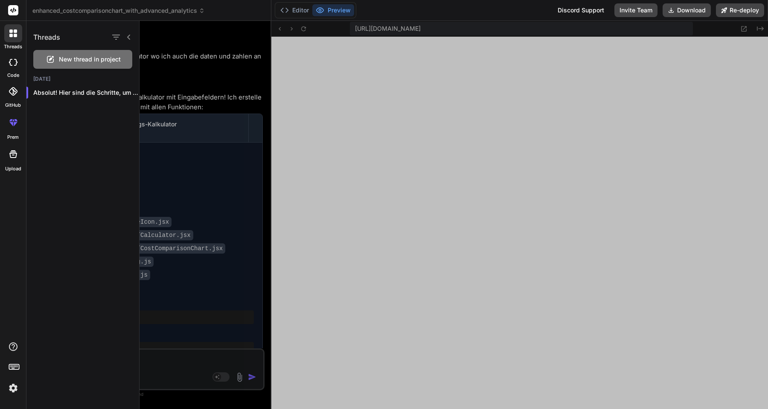
click at [81, 62] on span "New thread in project" at bounding box center [90, 59] width 62 height 9
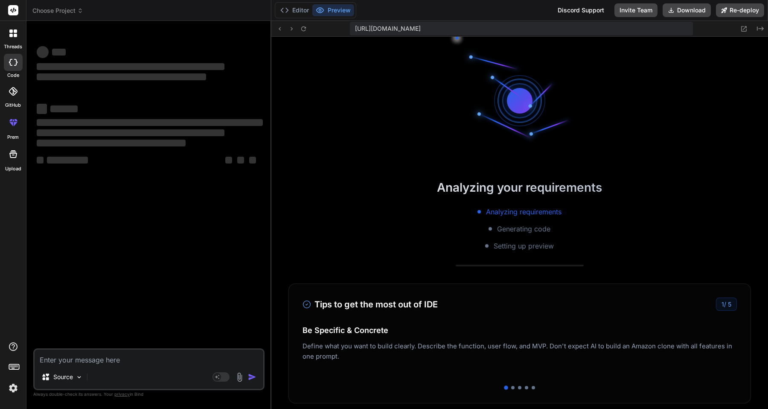
scroll to position [3014, 0]
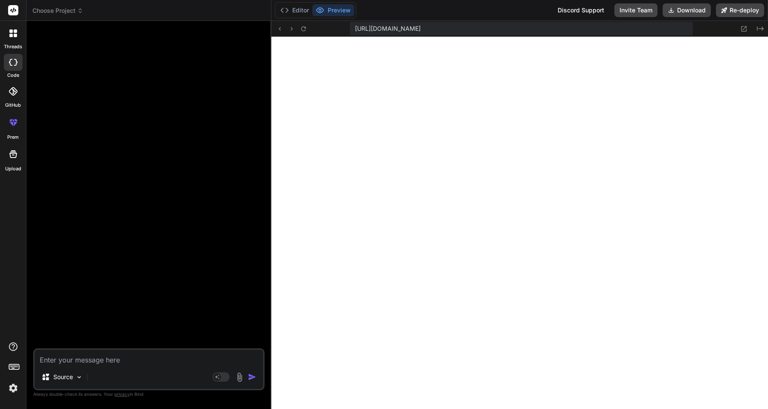
click at [7, 33] on div at bounding box center [13, 33] width 18 height 18
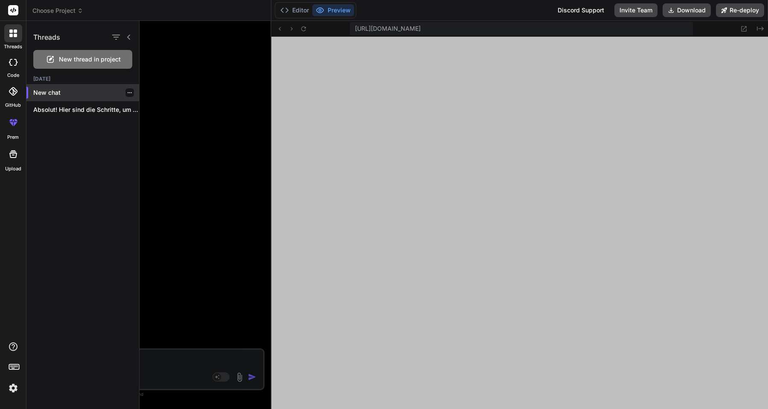
click at [57, 95] on p "New chat" at bounding box center [86, 92] width 106 height 9
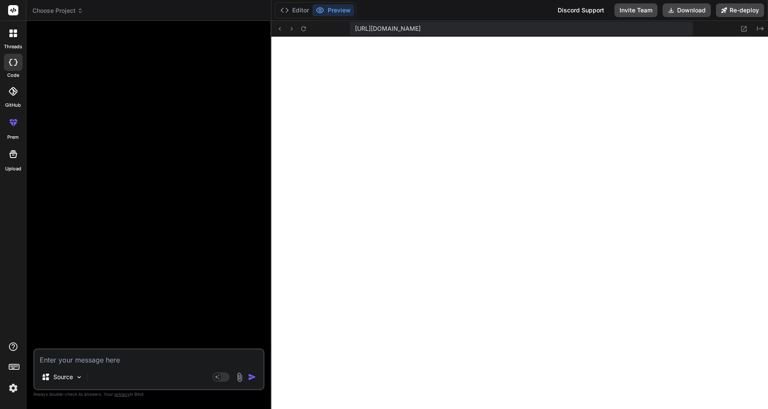
click at [14, 129] on div at bounding box center [13, 122] width 20 height 20
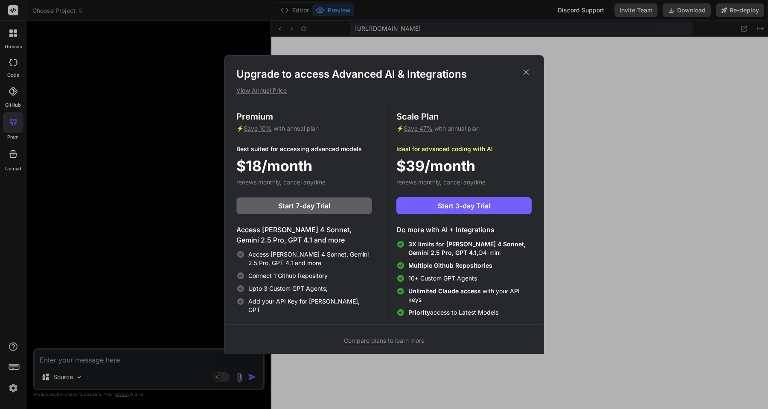
scroll to position [4, 0]
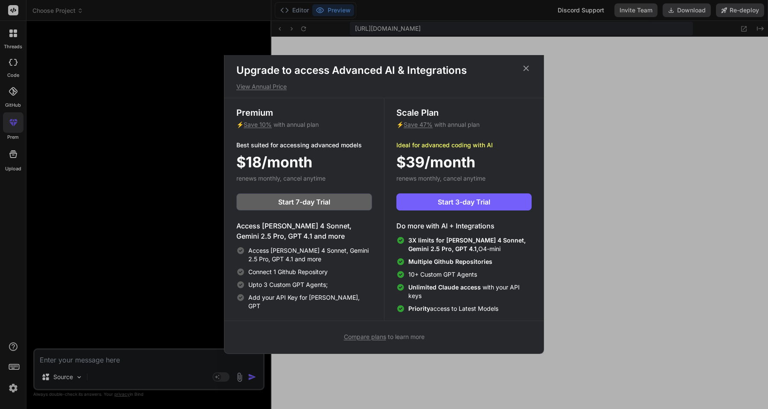
click at [371, 340] on div "Compare plans to learn more" at bounding box center [383, 336] width 319 height 10
click at [368, 335] on span "Compare plans" at bounding box center [365, 336] width 42 height 7
click at [523, 66] on icon at bounding box center [525, 68] width 9 height 9
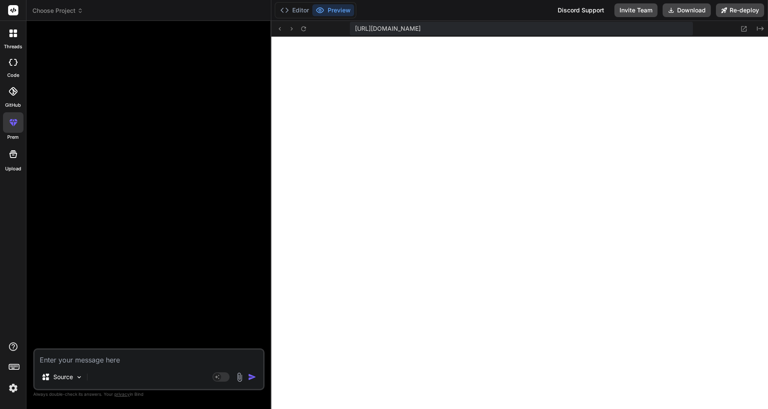
click at [142, 357] on textarea at bounding box center [149, 356] width 229 height 15
click at [13, 41] on div at bounding box center [13, 33] width 18 height 18
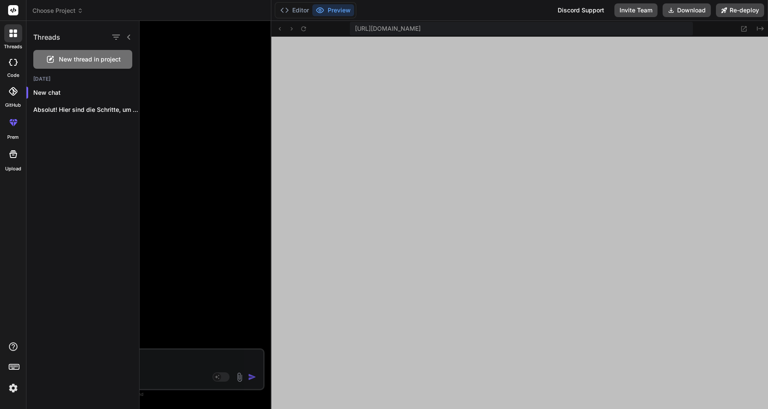
click at [15, 68] on div at bounding box center [13, 62] width 19 height 17
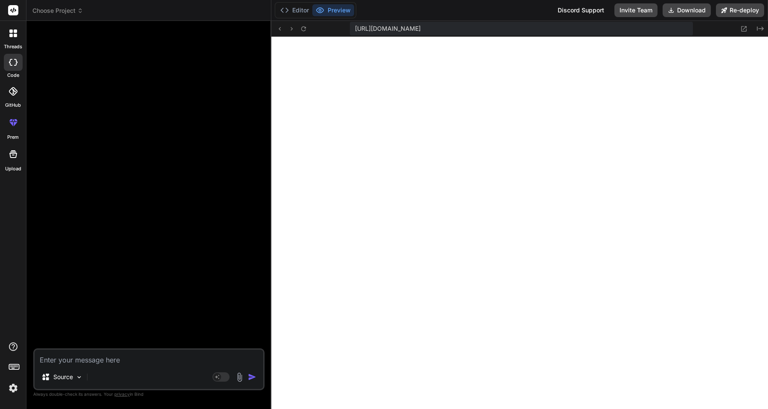
click at [15, 97] on div at bounding box center [13, 91] width 19 height 19
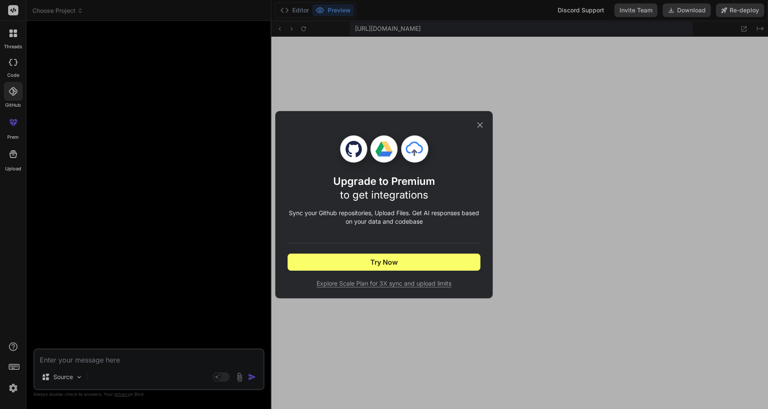
click at [482, 125] on icon at bounding box center [479, 124] width 9 height 9
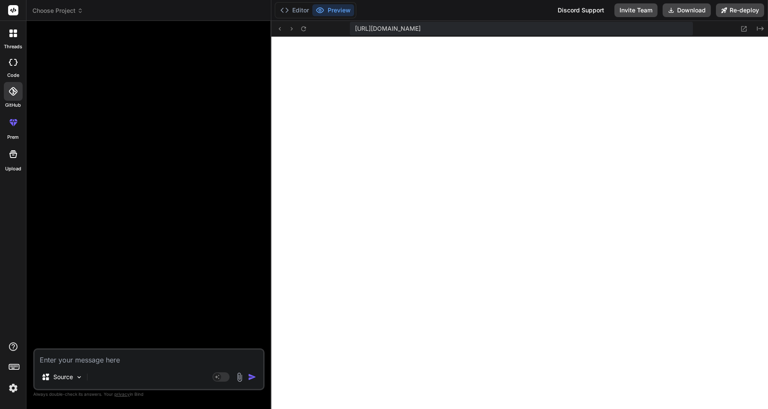
click at [14, 127] on icon at bounding box center [13, 122] width 10 height 10
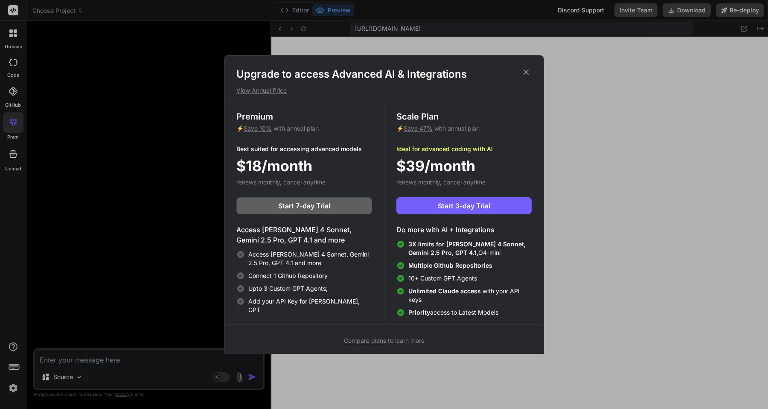
scroll to position [4, 0]
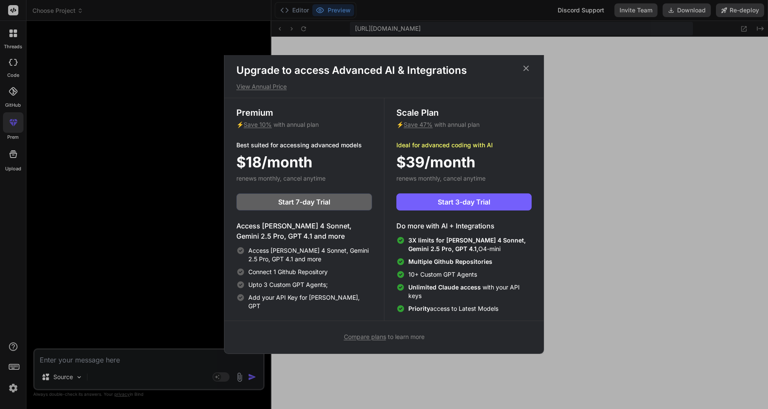
click at [527, 69] on icon at bounding box center [525, 68] width 9 height 9
